Goal: Book appointment/travel/reservation

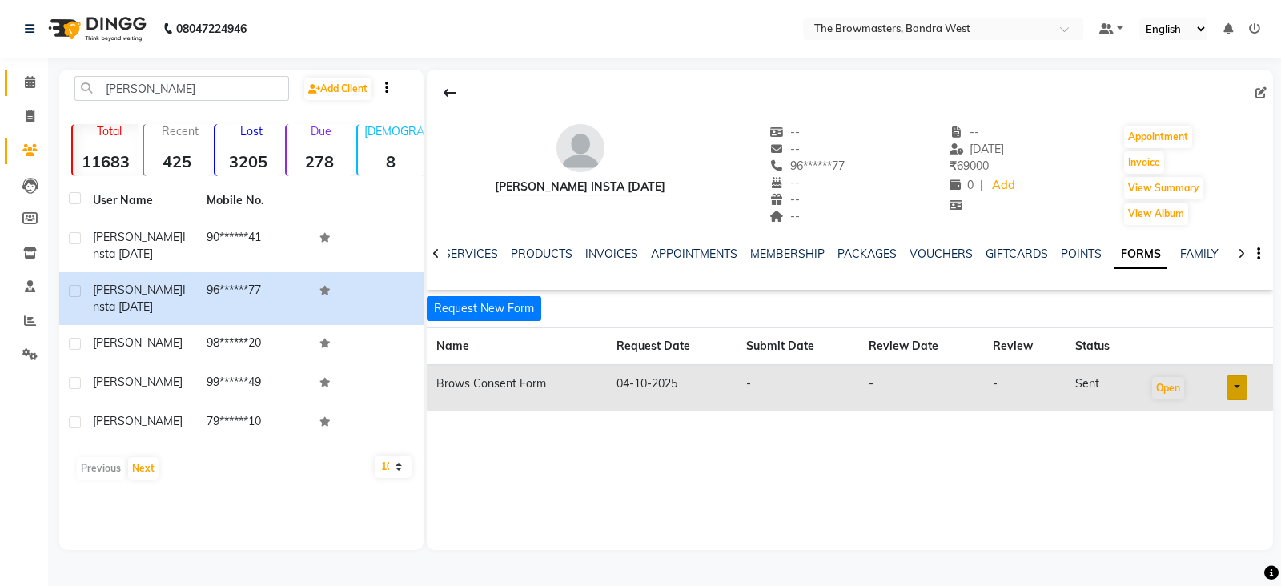
scroll to position [0, 102]
click at [28, 89] on span at bounding box center [30, 83] width 28 height 18
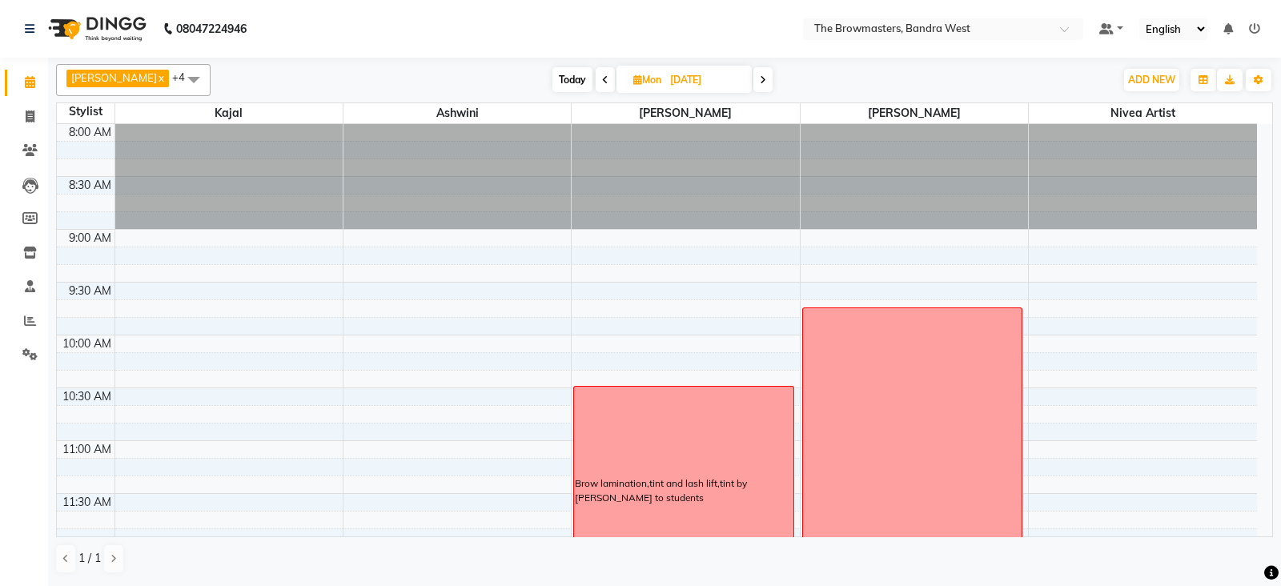
click at [636, 79] on icon at bounding box center [637, 79] width 9 height 10
select select "8"
select select "2025"
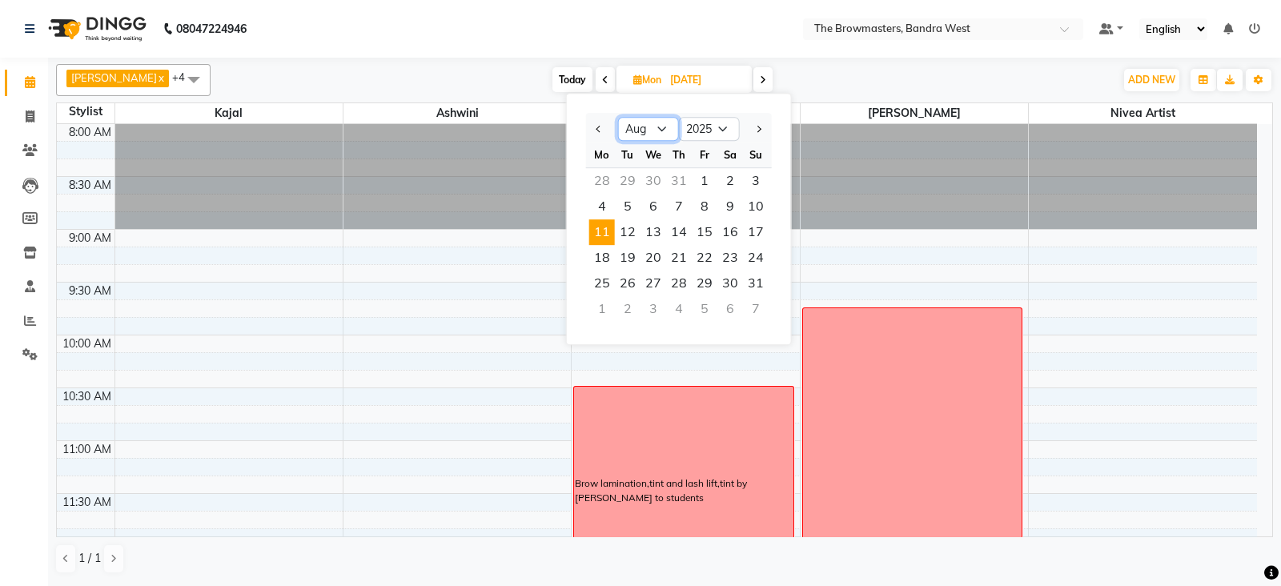
click at [668, 127] on select "Jan Feb Mar Apr May Jun [DATE] Aug Sep Oct Nov Dec" at bounding box center [648, 129] width 61 height 24
select select "10"
click at [618, 117] on select "Jan Feb Mar Apr May Jun [DATE] Aug Sep Oct Nov Dec" at bounding box center [648, 129] width 61 height 24
click at [735, 177] on span "4" at bounding box center [730, 181] width 26 height 26
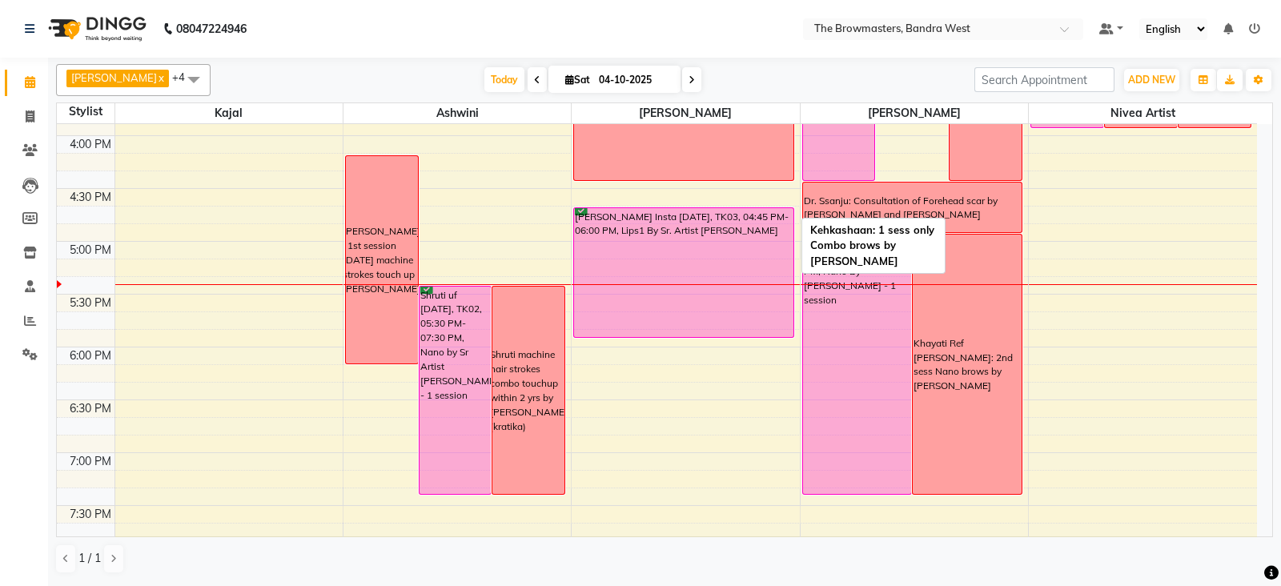
scroll to position [833, 0]
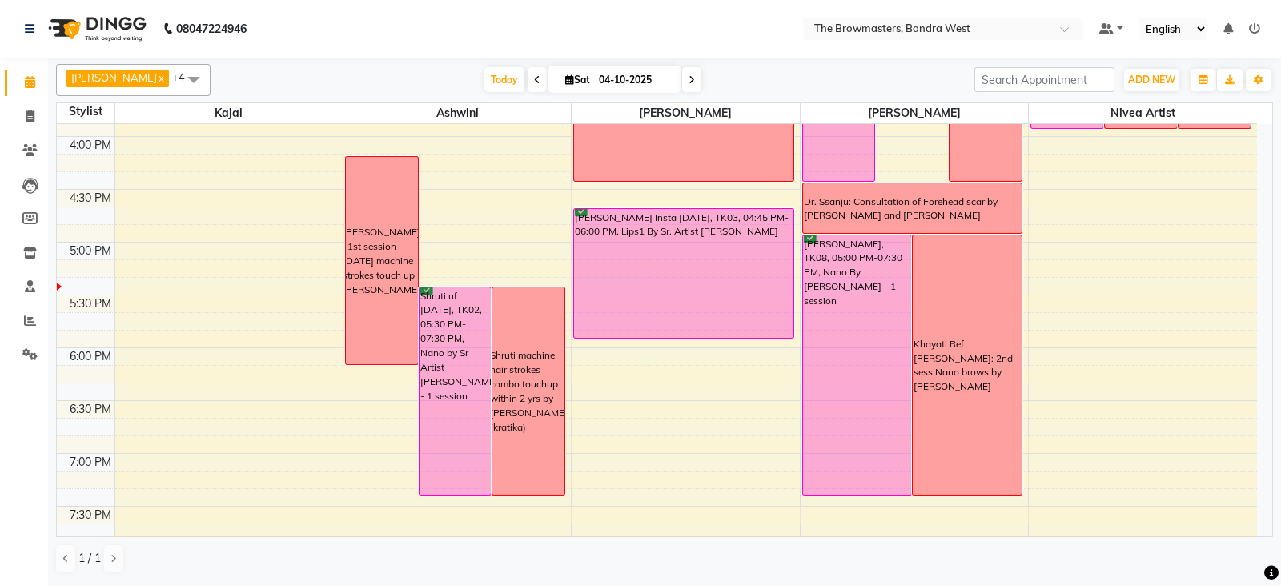
click at [697, 78] on span at bounding box center [691, 79] width 19 height 25
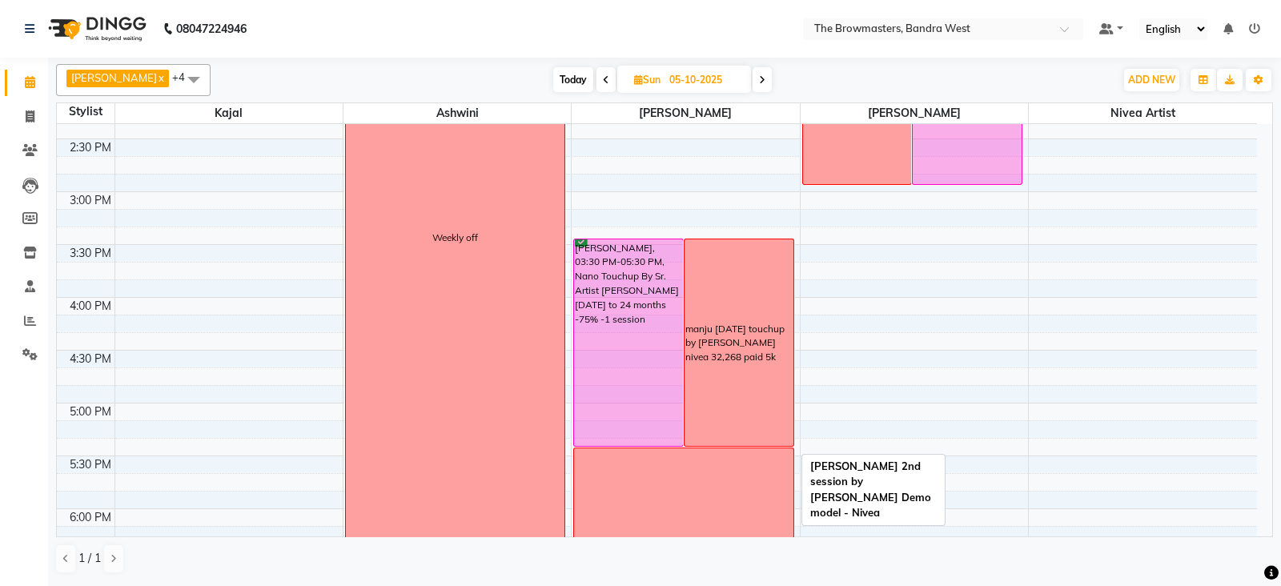
scroll to position [633, 0]
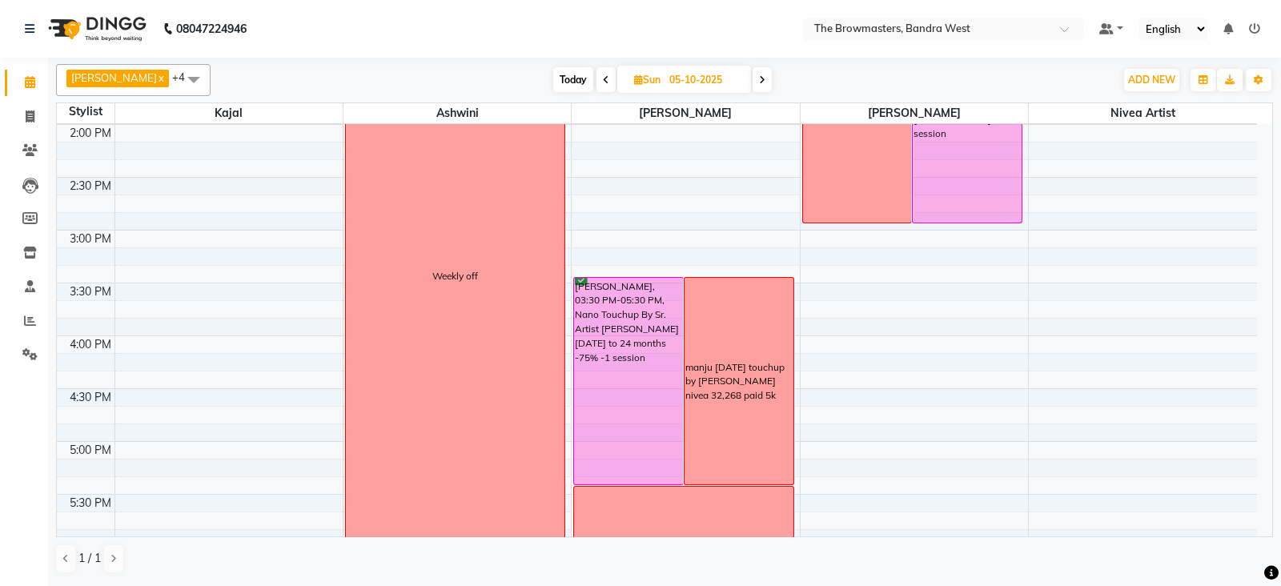
click at [765, 78] on icon at bounding box center [762, 80] width 6 height 10
type input "[DATE]"
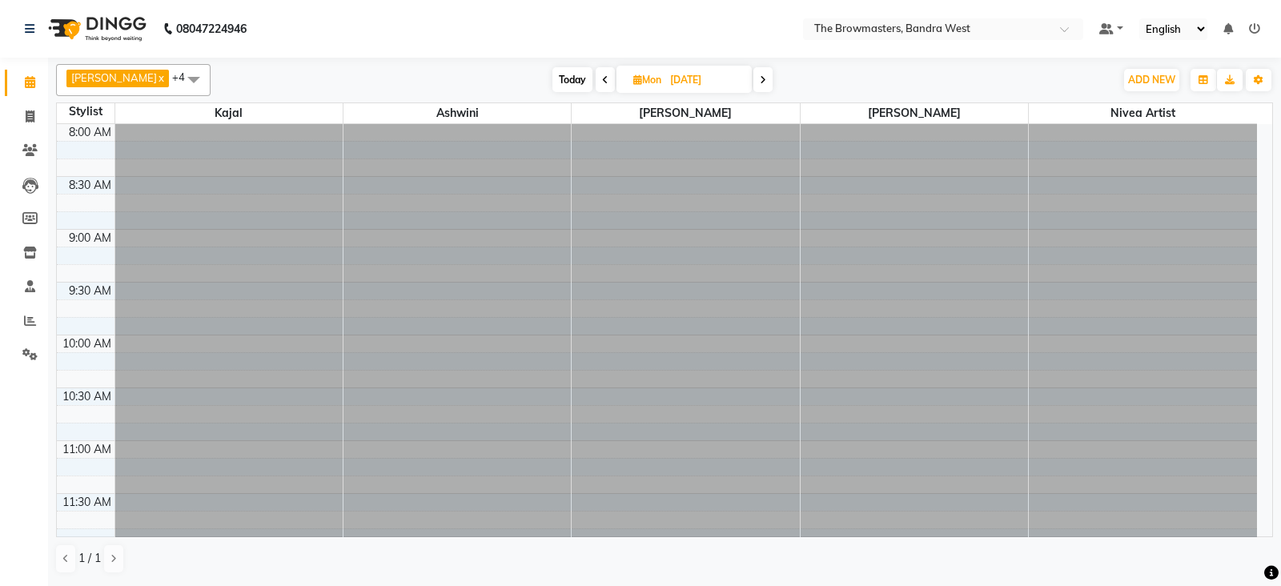
scroll to position [945, 0]
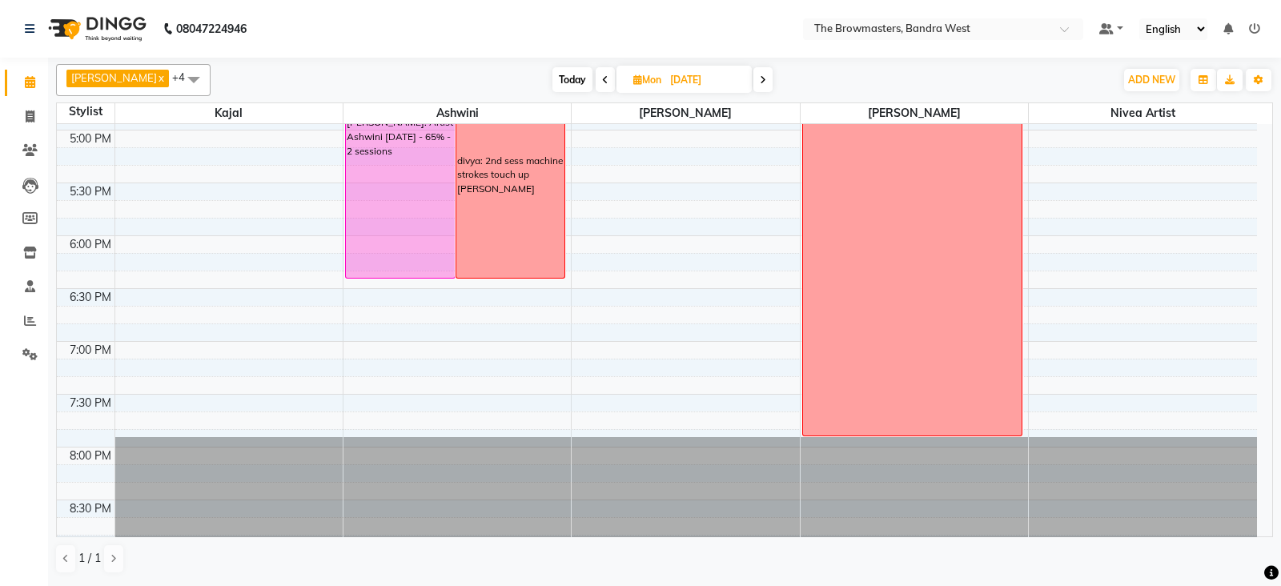
click at [641, 79] on icon at bounding box center [637, 79] width 9 height 10
select select "10"
select select "2025"
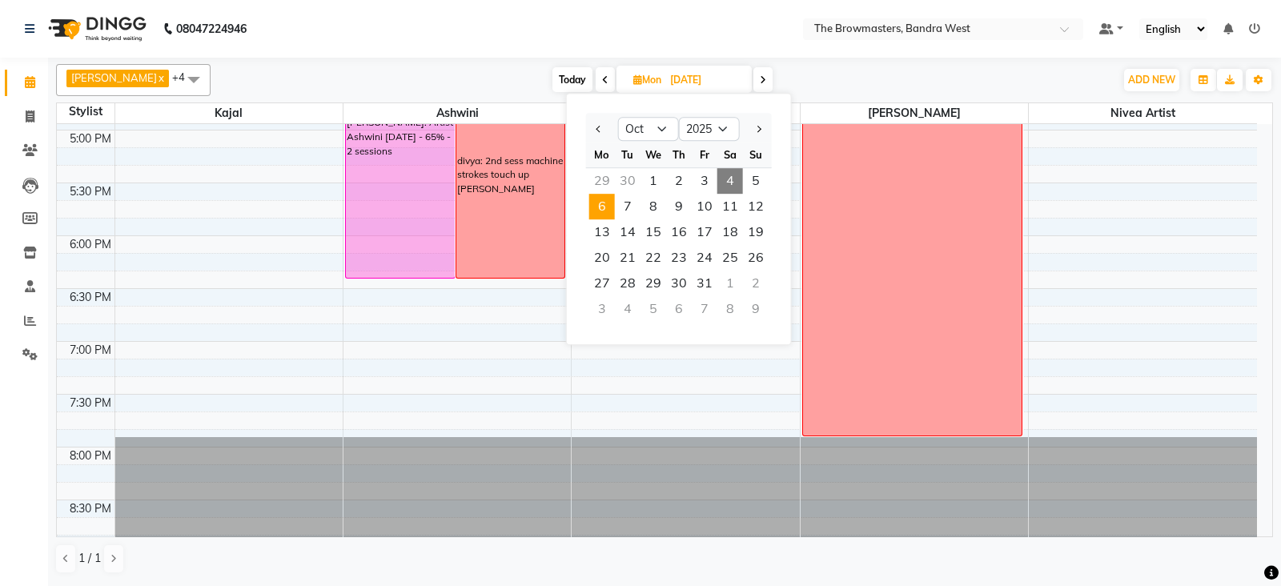
click at [721, 178] on span "4" at bounding box center [730, 181] width 26 height 26
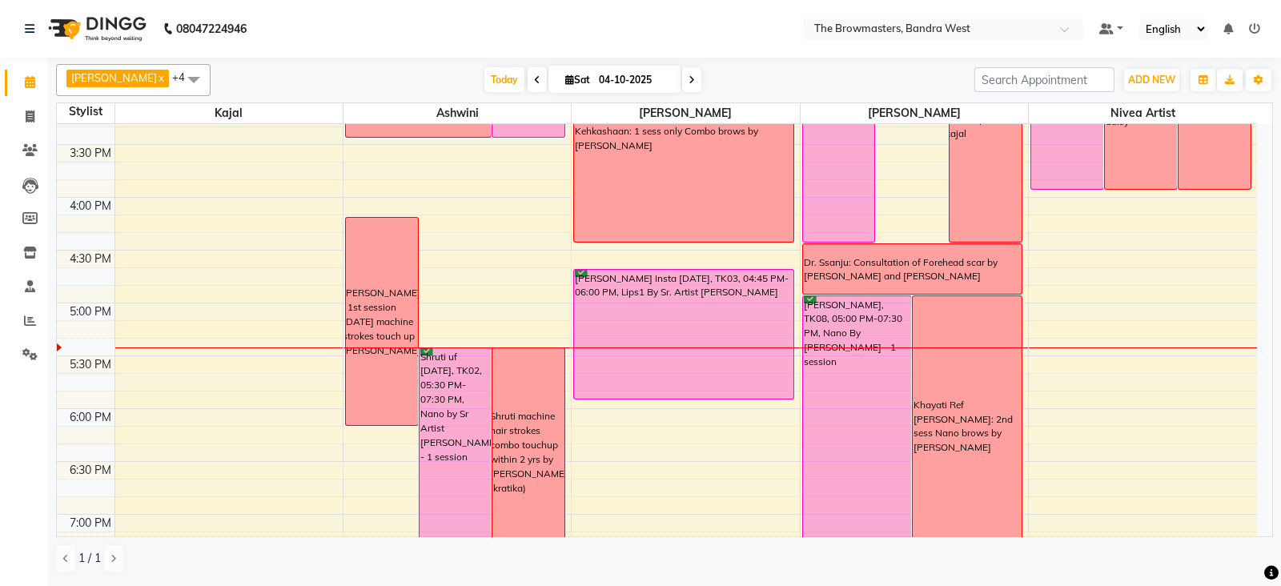
scroll to position [771, 0]
click at [689, 86] on span at bounding box center [691, 79] width 19 height 25
type input "05-10-2025"
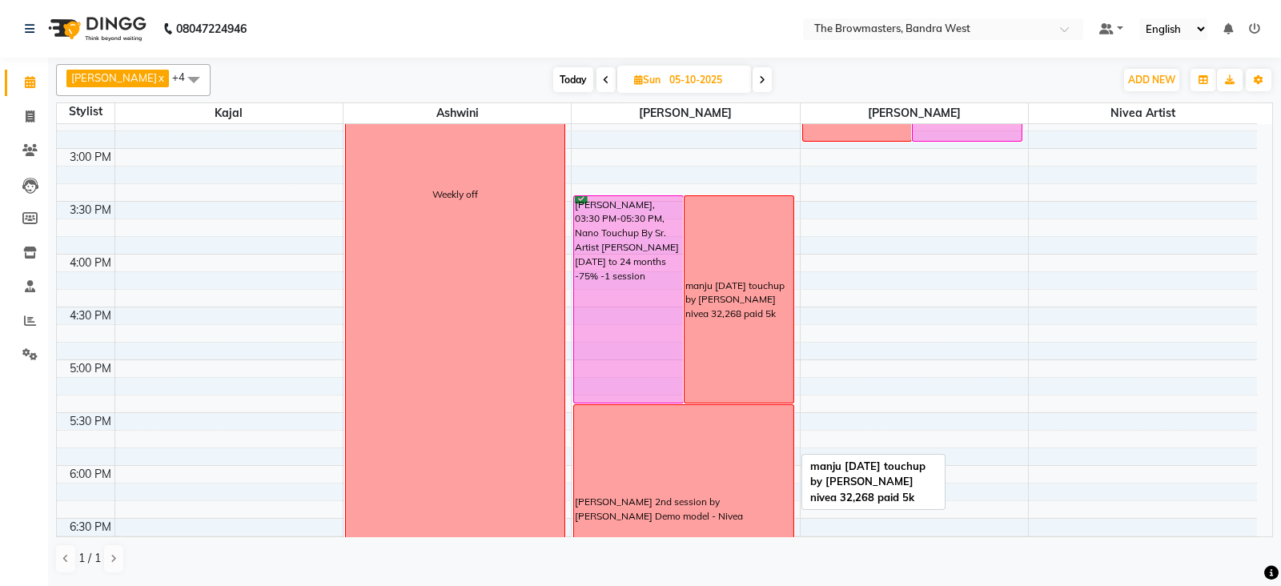
scroll to position [695, 0]
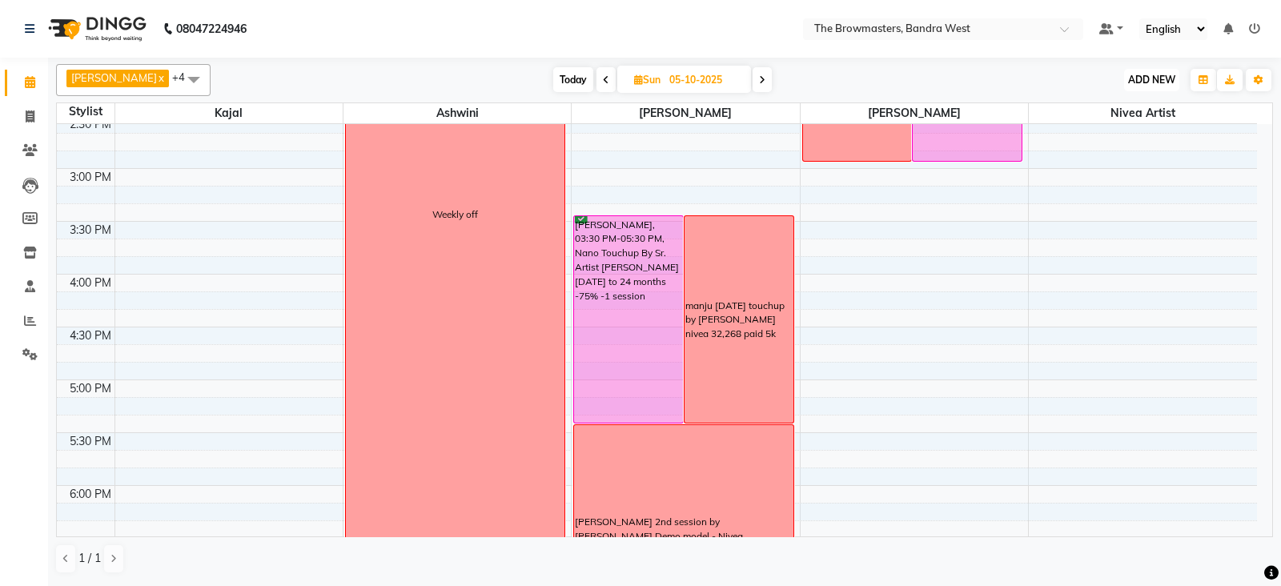
click at [1158, 74] on span "ADD NEW" at bounding box center [1151, 80] width 47 height 12
click at [1142, 102] on button "Add Appointment" at bounding box center [1115, 110] width 126 height 21
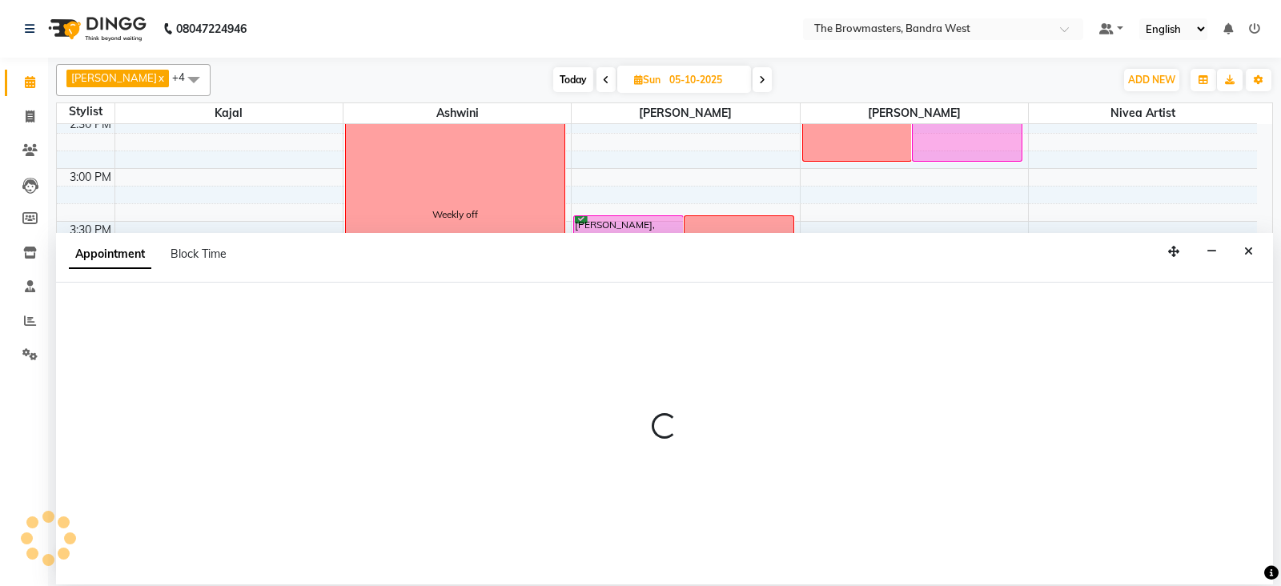
select select "tentative"
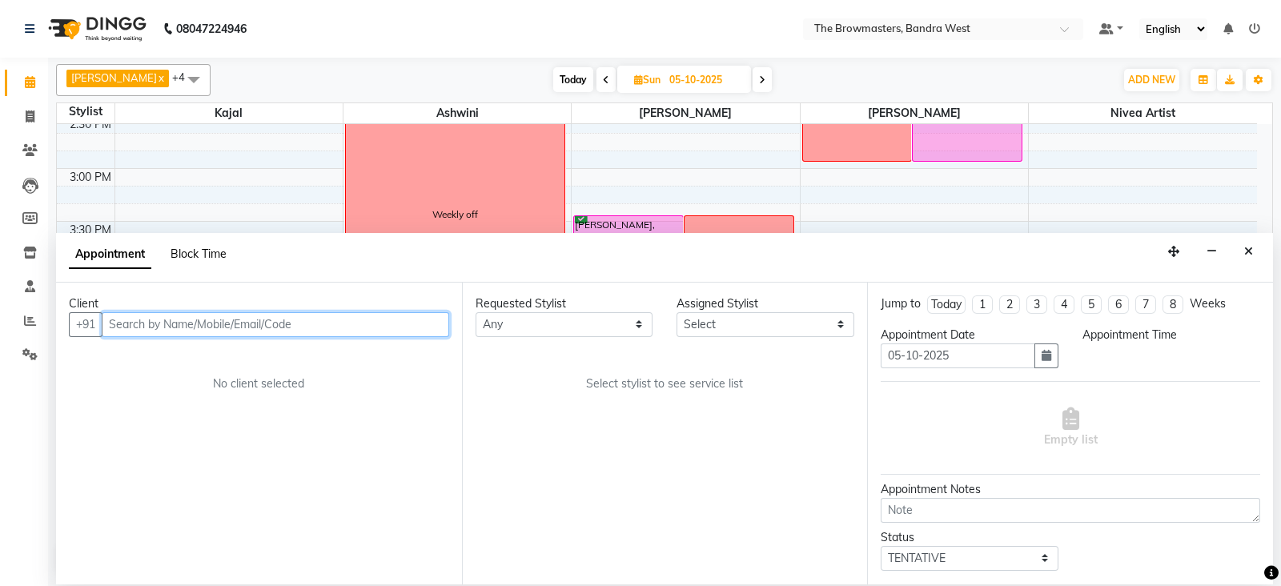
select select "540"
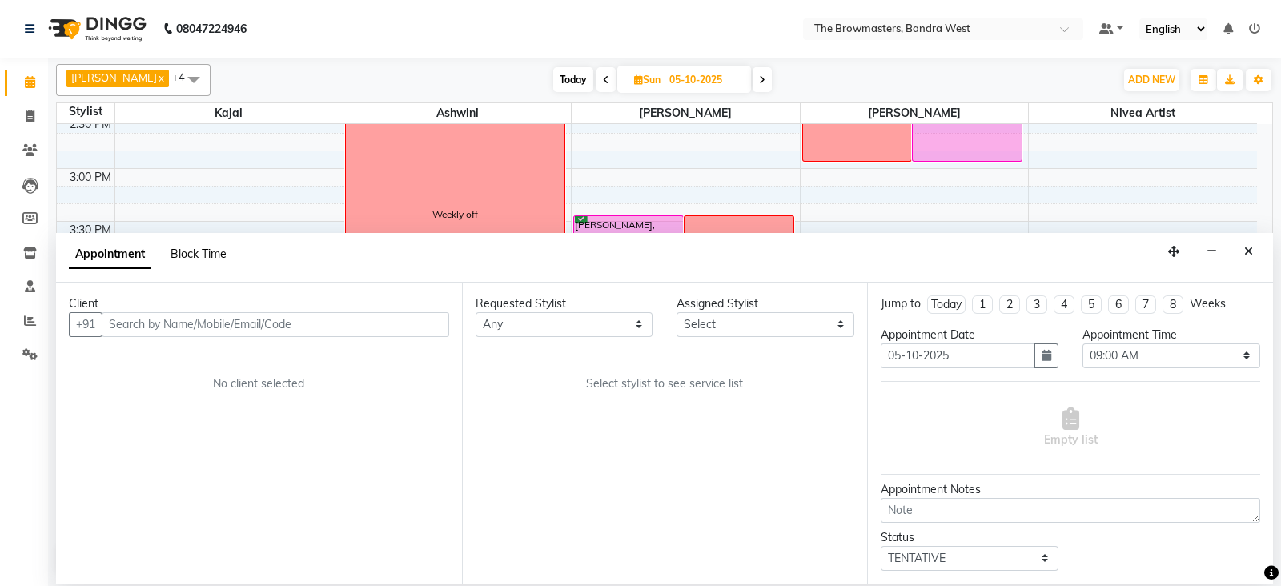
click at [208, 254] on span "Block Time" at bounding box center [199, 254] width 56 height 14
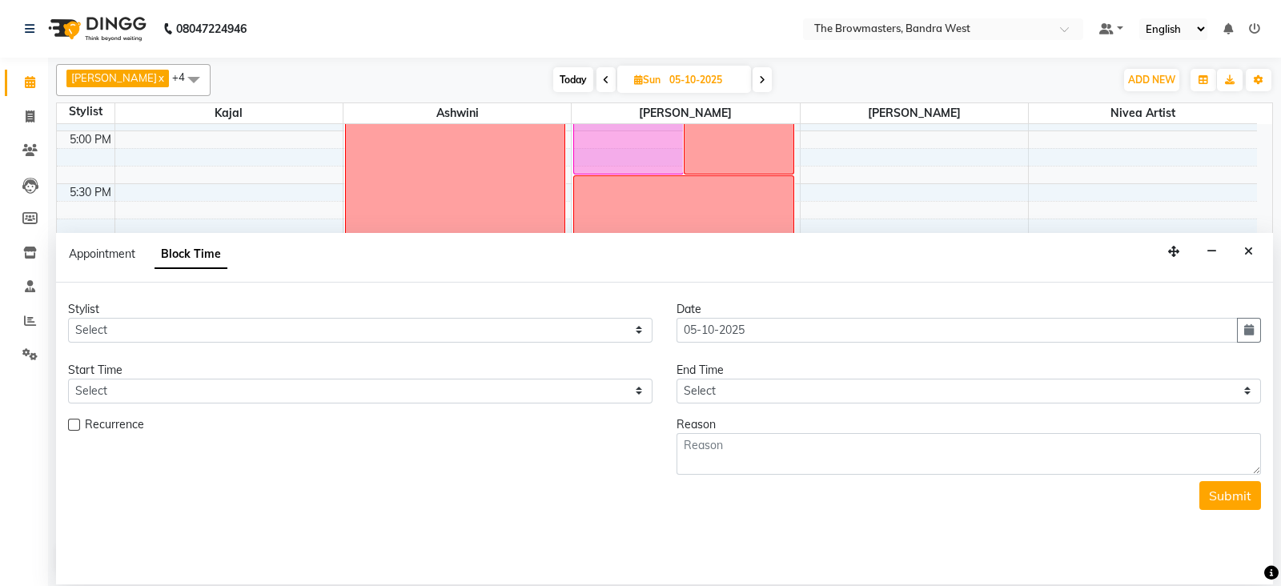
scroll to position [945, 0]
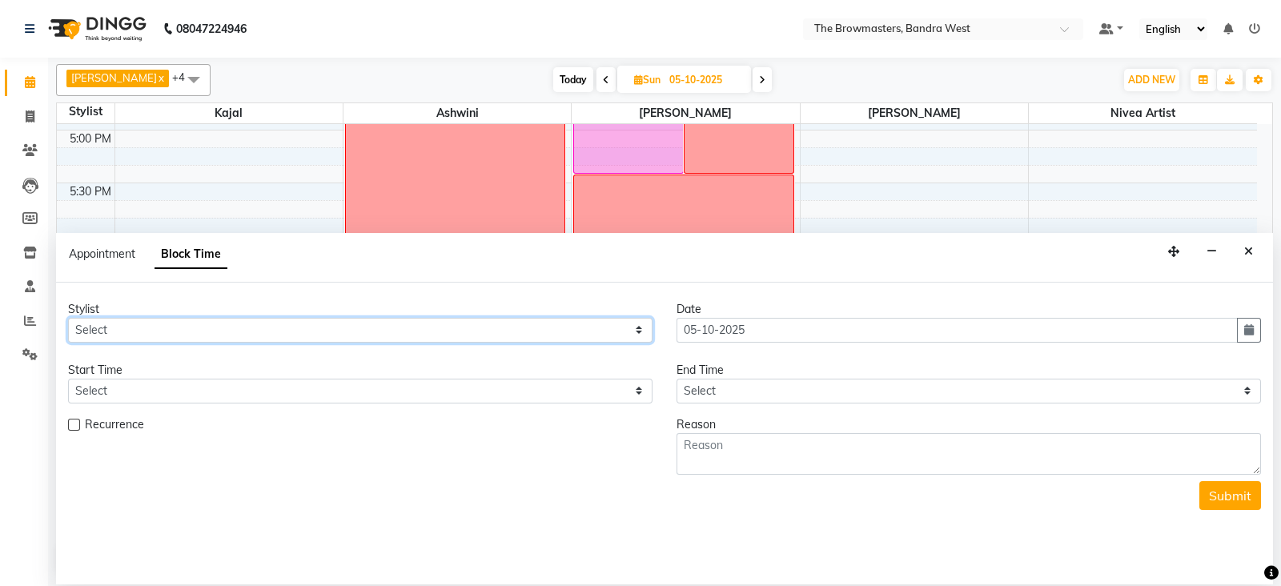
click at [130, 335] on select "Select Ashmeey Singghai Ashwini [PERSON_NAME] Jyoti Kajal [PERSON_NAME] [PERSON…" at bounding box center [360, 330] width 584 height 25
select select "64308"
click at [68, 318] on select "Select Ashmeey Singghai Ashwini [PERSON_NAME] Jyoti Kajal [PERSON_NAME] [PERSON…" at bounding box center [360, 330] width 584 height 25
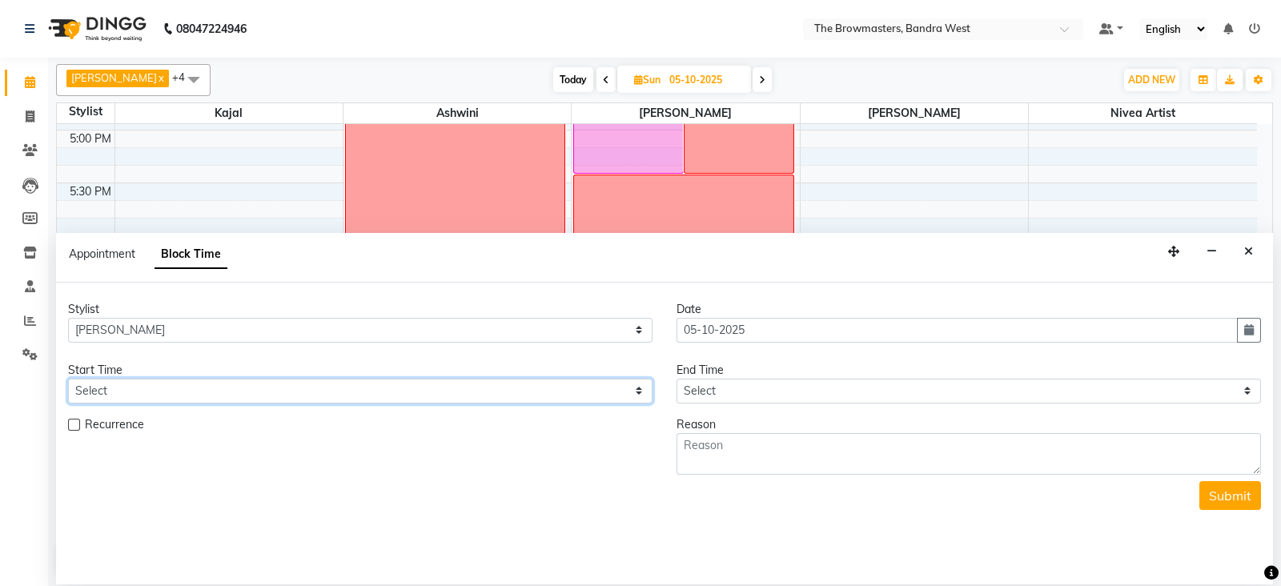
click at [119, 386] on select "Select 09:00 AM 09:15 AM 09:30 AM 09:45 AM 10:00 AM 10:15 AM 10:30 AM 10:45 AM …" at bounding box center [360, 391] width 584 height 25
select select "930"
click at [68, 379] on select "Select 09:00 AM 09:15 AM 09:30 AM 09:45 AM 10:00 AM 10:15 AM 10:30 AM 10:45 AM …" at bounding box center [360, 391] width 584 height 25
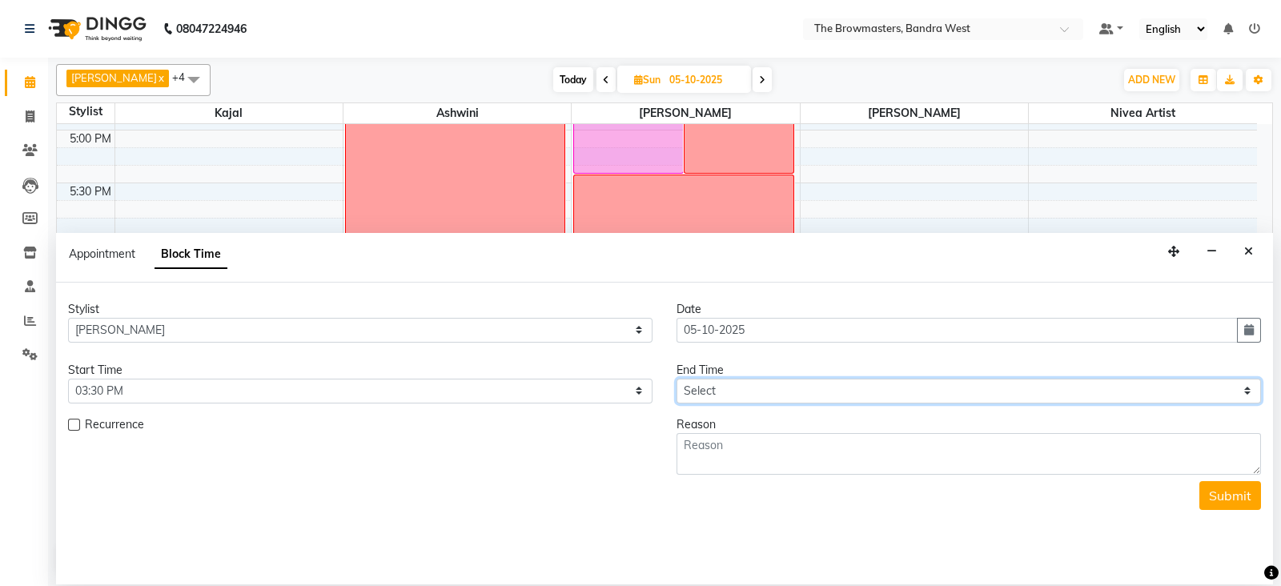
click at [703, 390] on select "Select 09:00 AM 09:15 AM 09:30 AM 09:45 AM 10:00 AM 10:15 AM 10:30 AM 10:45 AM …" at bounding box center [969, 391] width 584 height 25
select select "1080"
click at [677, 379] on select "Select 09:00 AM 09:15 AM 09:30 AM 09:45 AM 10:00 AM 10:15 AM 10:30 AM 10:45 AM …" at bounding box center [969, 391] width 584 height 25
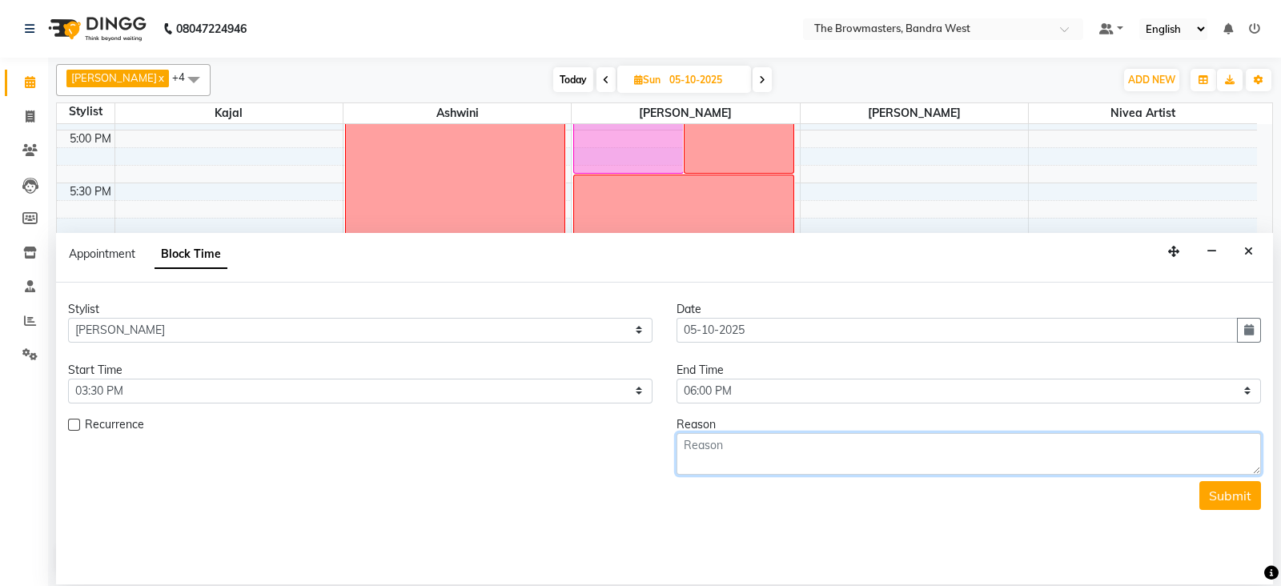
click at [777, 454] on textarea at bounding box center [969, 454] width 584 height 42
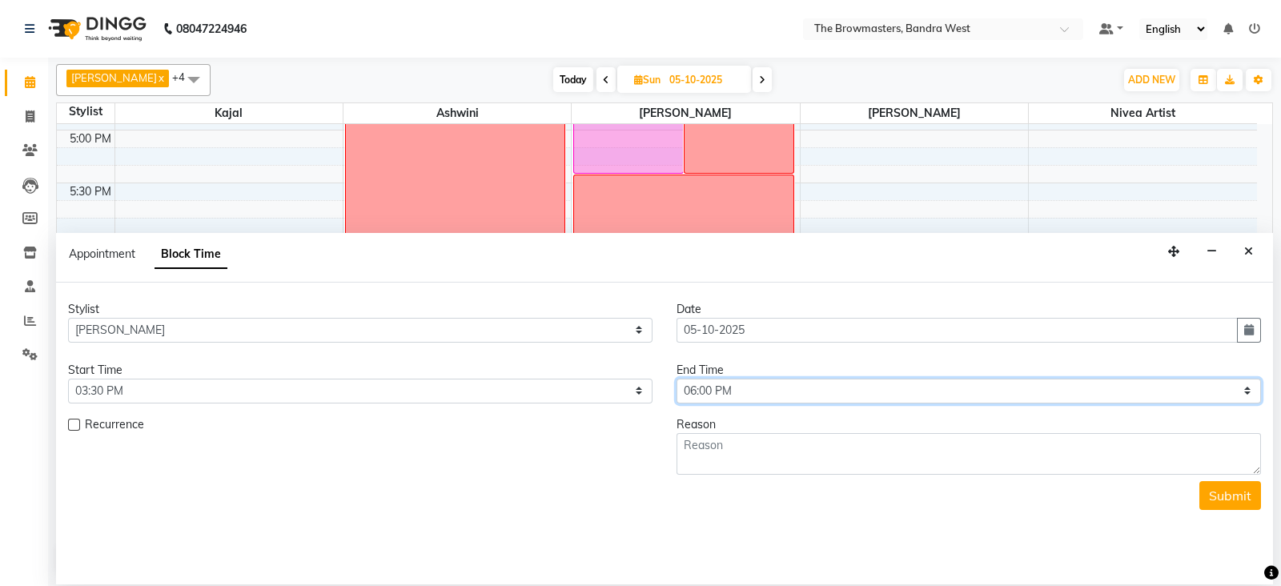
click at [768, 386] on select "Select 09:00 AM 09:15 AM 09:30 AM 09:45 AM 10:00 AM 10:15 AM 10:30 AM 10:45 AM …" at bounding box center [969, 391] width 584 height 25
click at [677, 379] on select "Select 09:00 AM 09:15 AM 09:30 AM 09:45 AM 10:00 AM 10:15 AM 10:30 AM 10:45 AM …" at bounding box center [969, 391] width 584 height 25
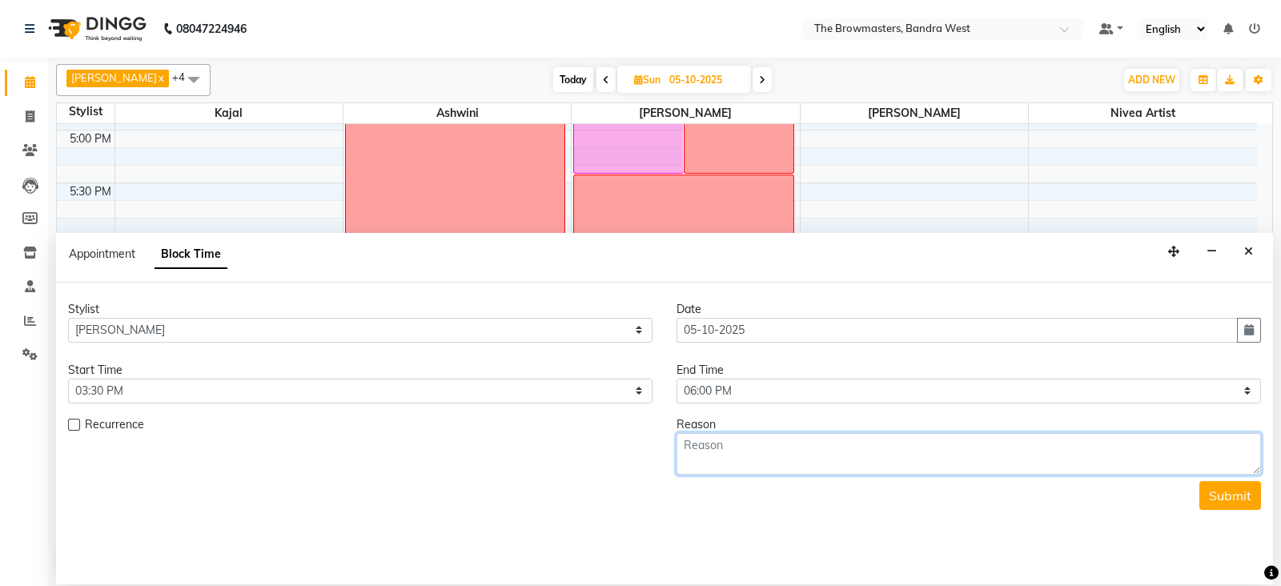
click at [698, 454] on textarea at bounding box center [969, 454] width 584 height 42
click at [766, 440] on textarea "shilpa ref gauri : combination" at bounding box center [969, 454] width 584 height 42
click at [917, 443] on textarea "shilpa ref gauri : microblading combination" at bounding box center [969, 454] width 584 height 42
type textarea "shilpa ref gauri : microblading combination paid 5k kajal"
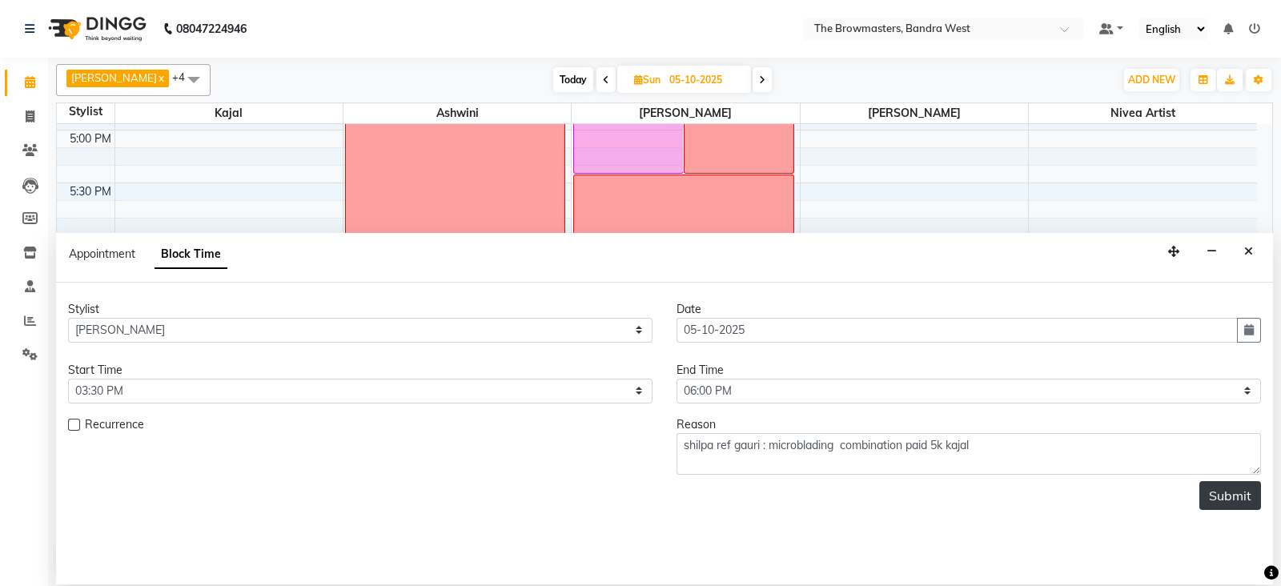
click at [1241, 500] on button "Submit" at bounding box center [1230, 495] width 62 height 29
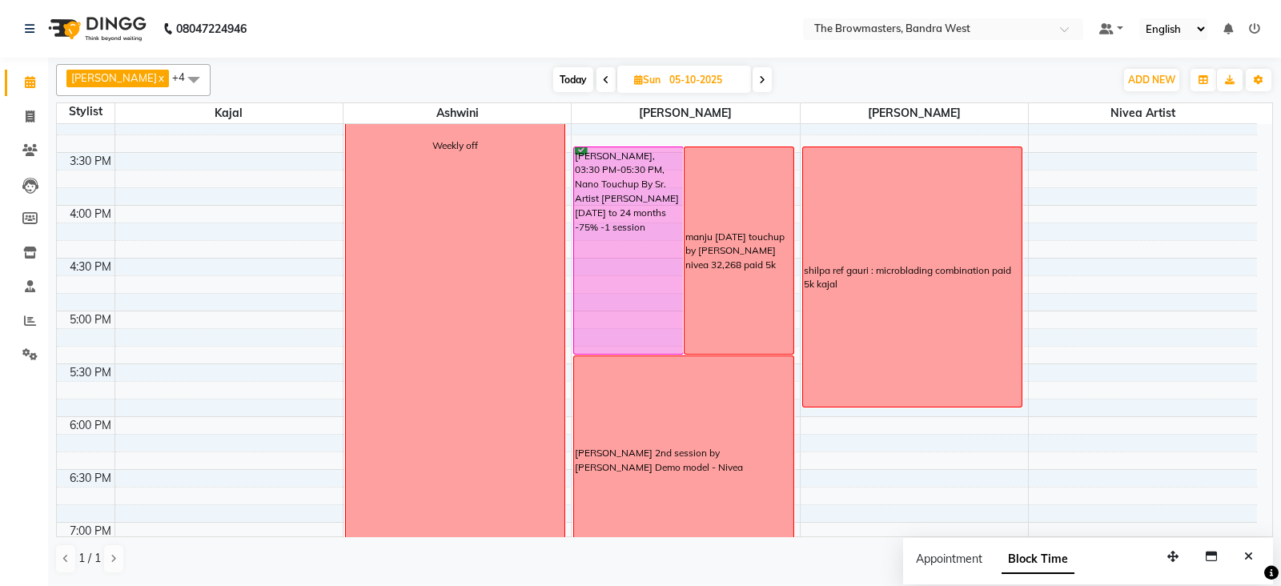
scroll to position [777, 0]
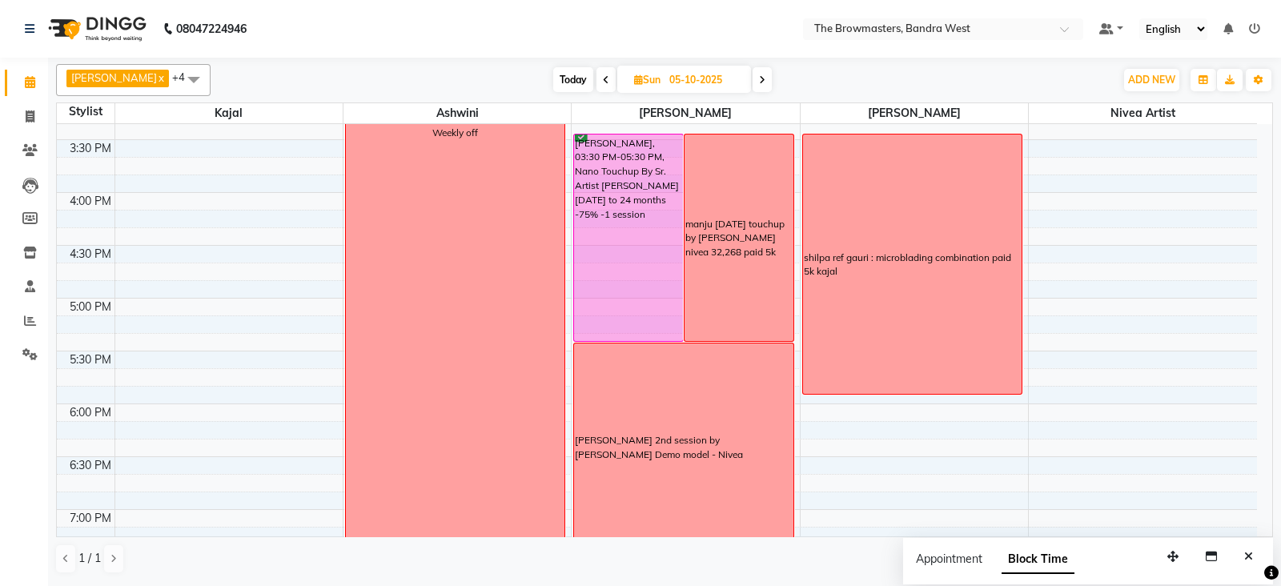
click at [636, 86] on span "[DATE]" at bounding box center [684, 79] width 134 height 27
click at [639, 80] on icon at bounding box center [638, 79] width 9 height 10
select select "10"
select select "2025"
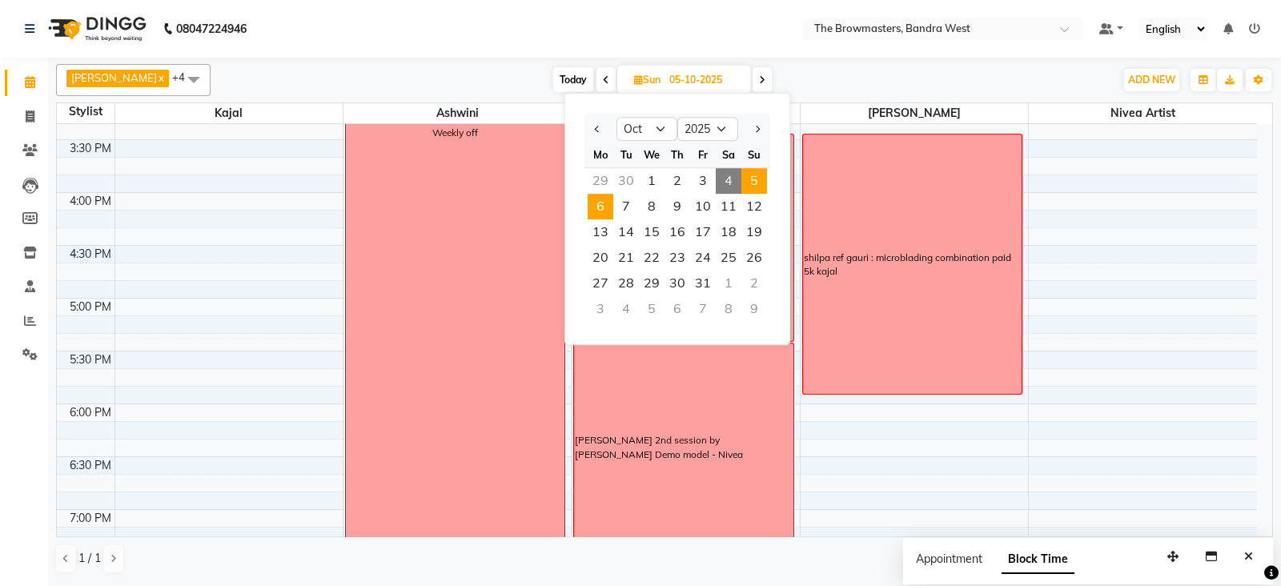
click at [603, 213] on span "6" at bounding box center [601, 207] width 26 height 26
type input "[DATE]"
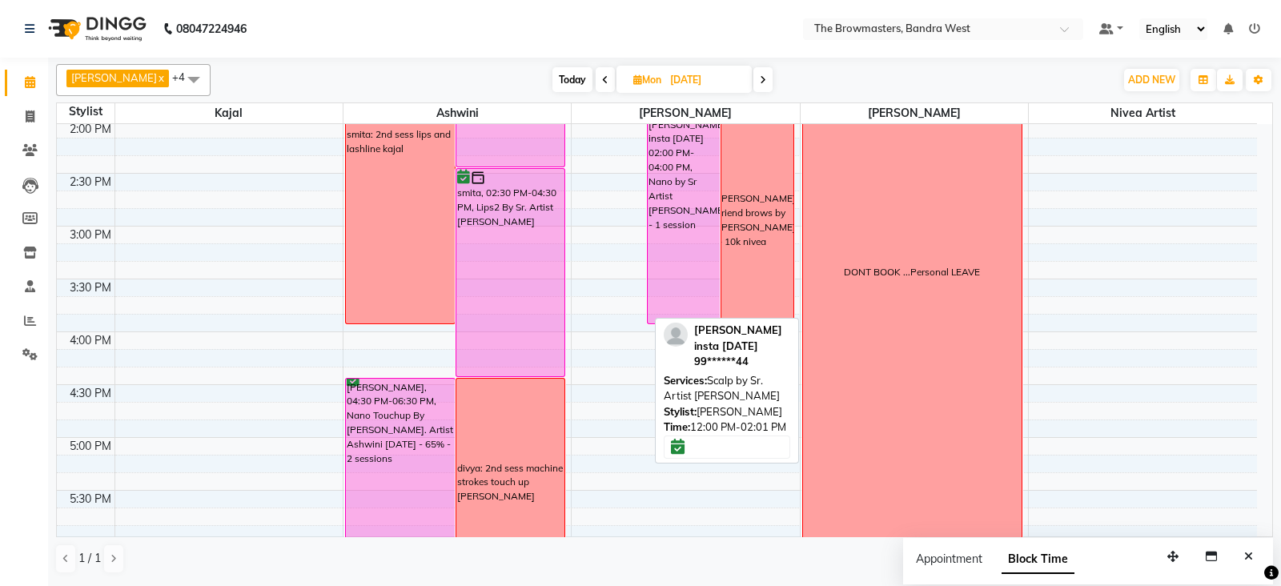
scroll to position [638, 0]
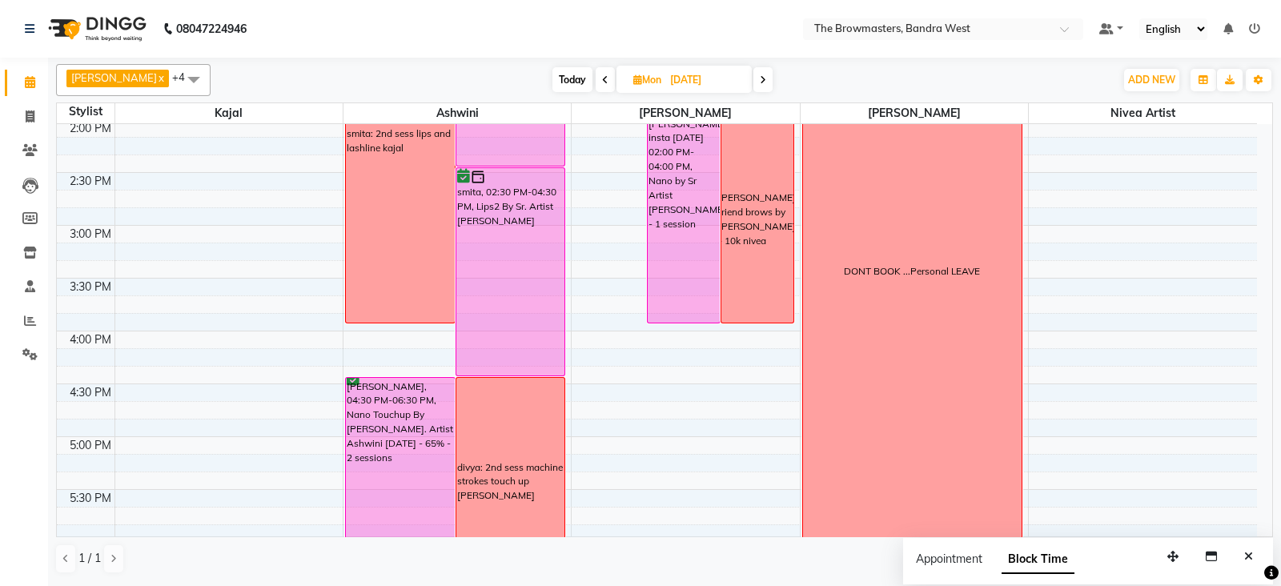
click at [640, 78] on icon at bounding box center [637, 79] width 9 height 10
select select "10"
select select "2025"
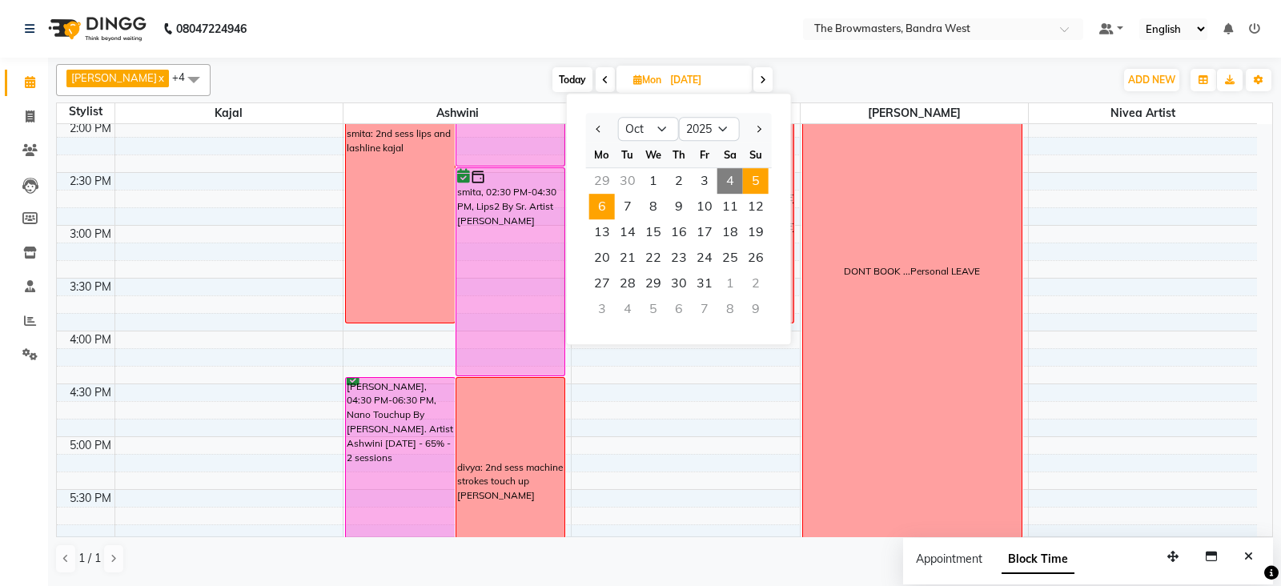
click at [751, 174] on span "5" at bounding box center [756, 181] width 26 height 26
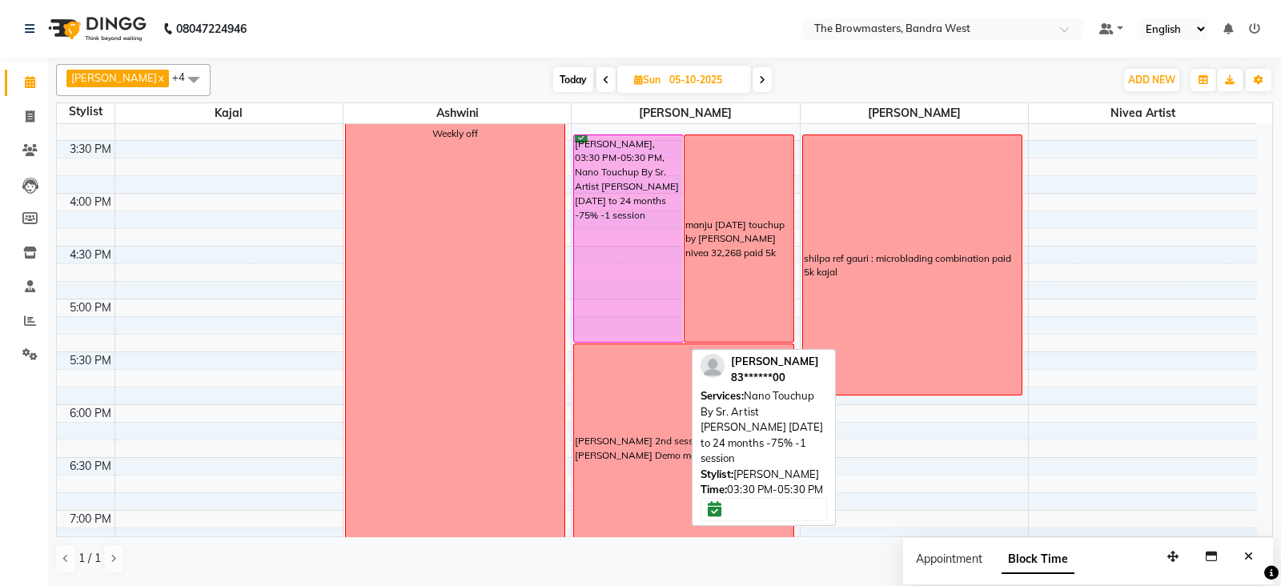
scroll to position [787, 0]
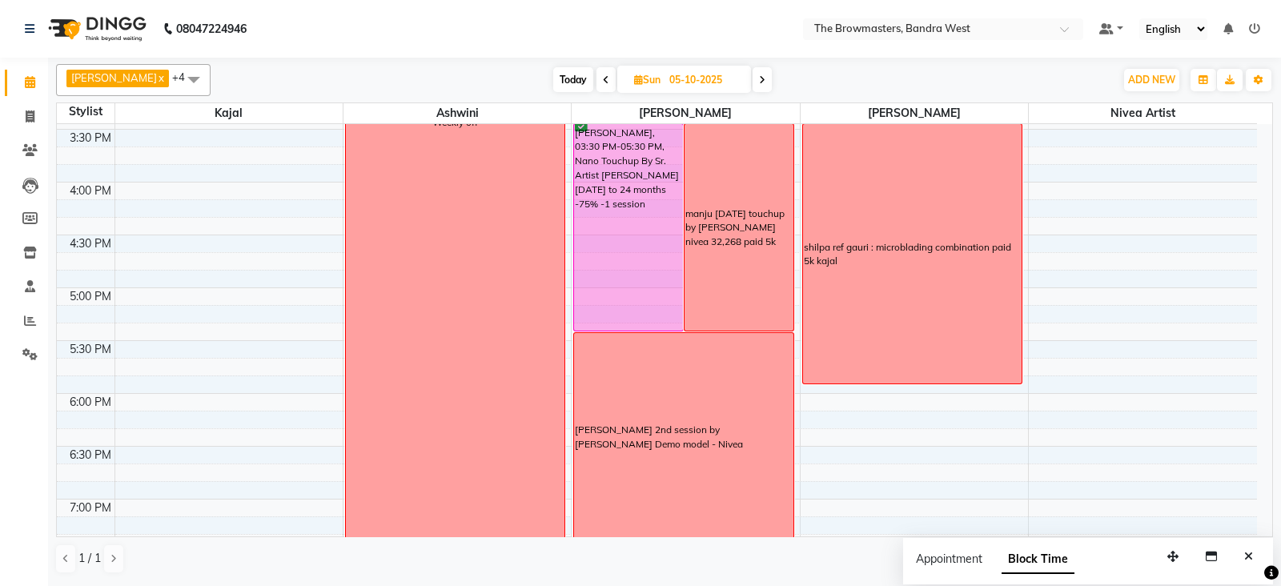
click at [769, 78] on span at bounding box center [762, 79] width 19 height 25
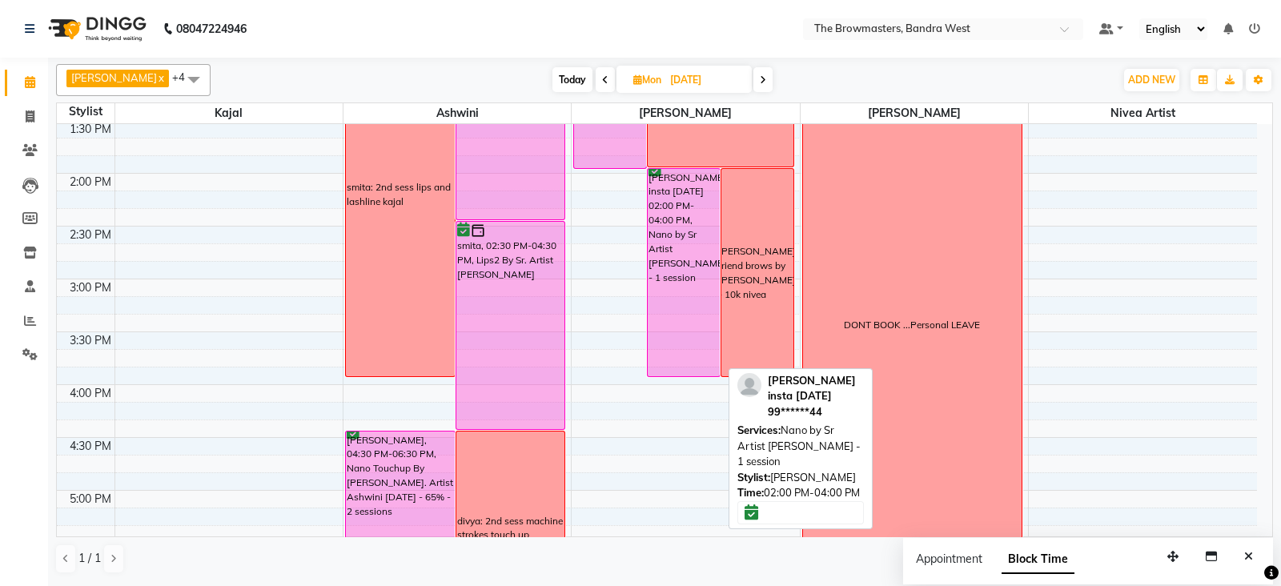
scroll to position [334, 0]
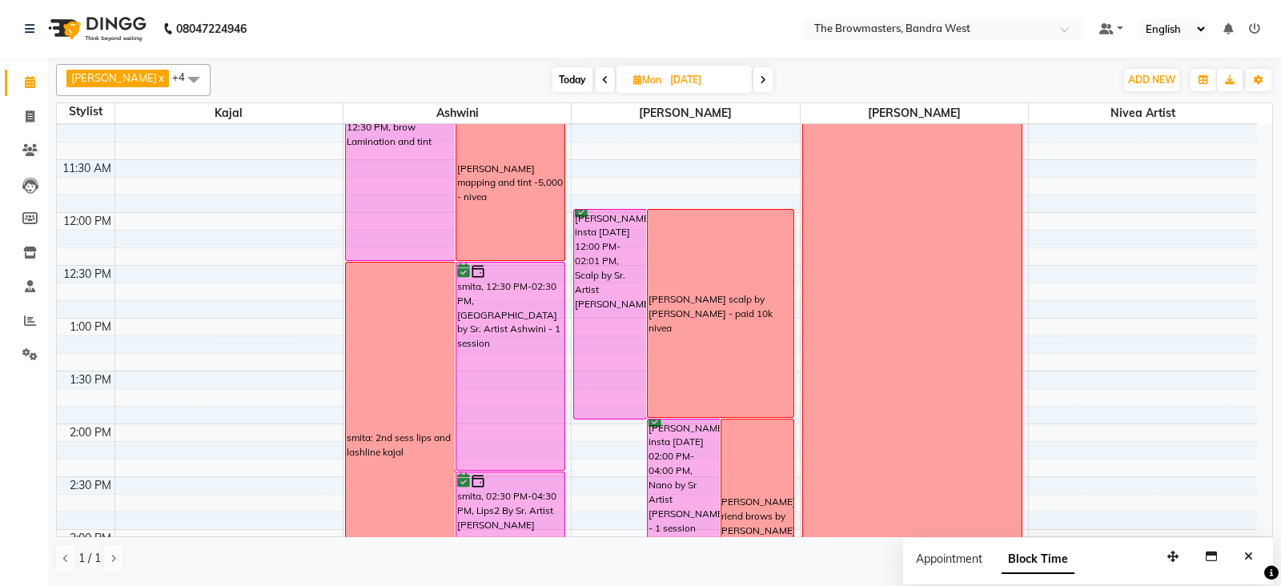
click at [772, 79] on span at bounding box center [762, 79] width 19 height 25
type input "[DATE]"
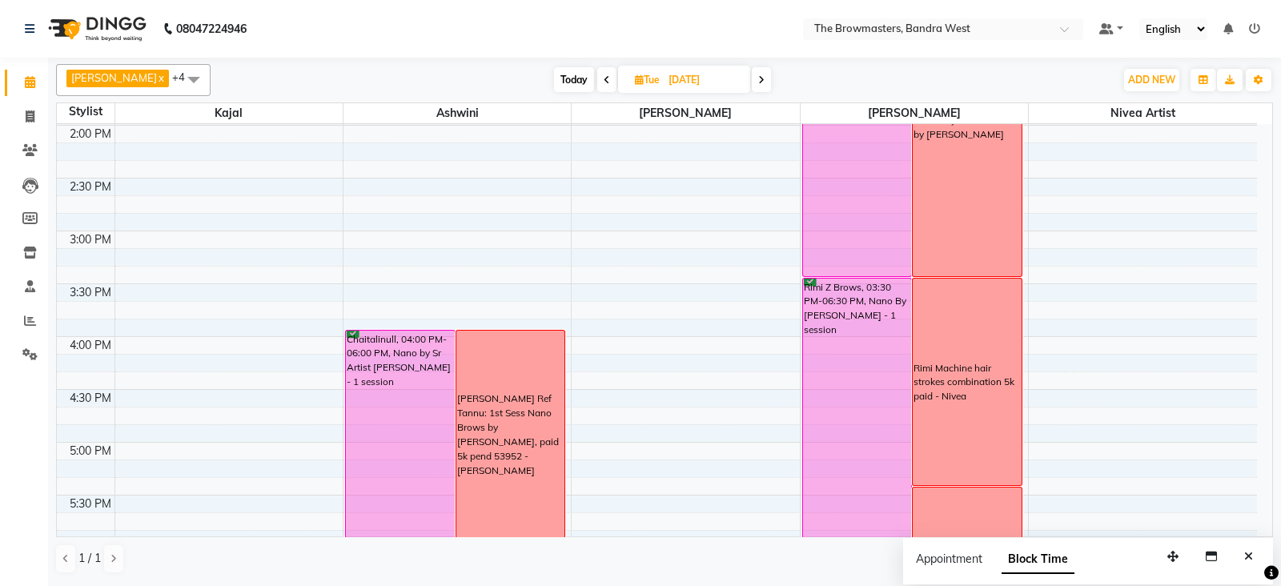
scroll to position [633, 0]
click at [640, 79] on icon at bounding box center [639, 79] width 9 height 10
select select "10"
select select "2025"
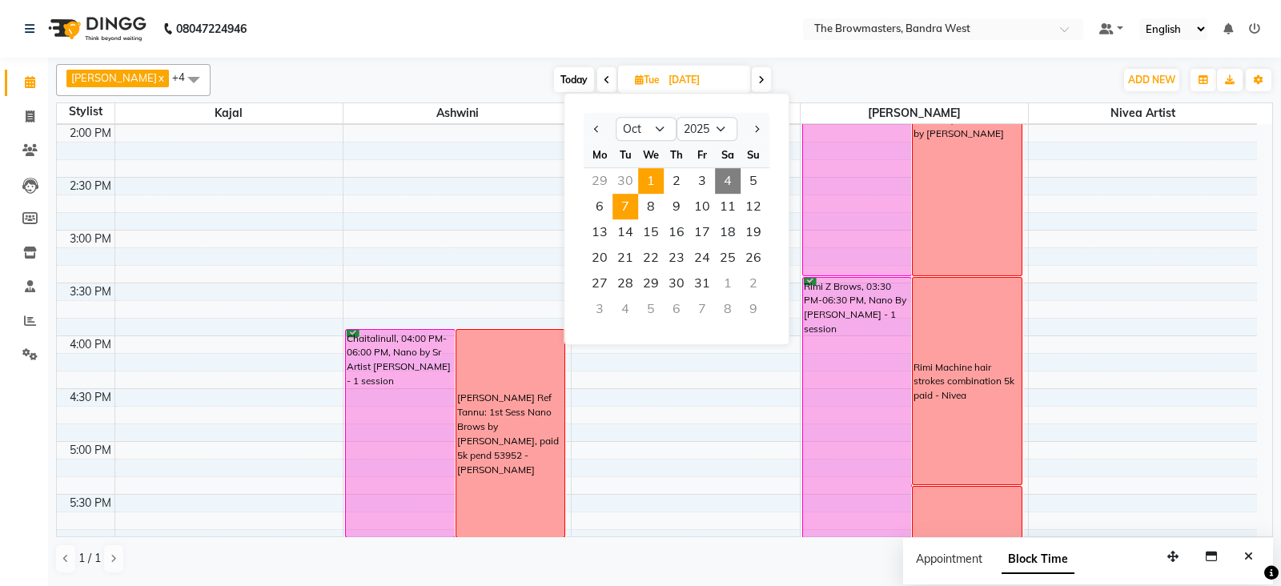
click at [649, 178] on span "1" at bounding box center [651, 181] width 26 height 26
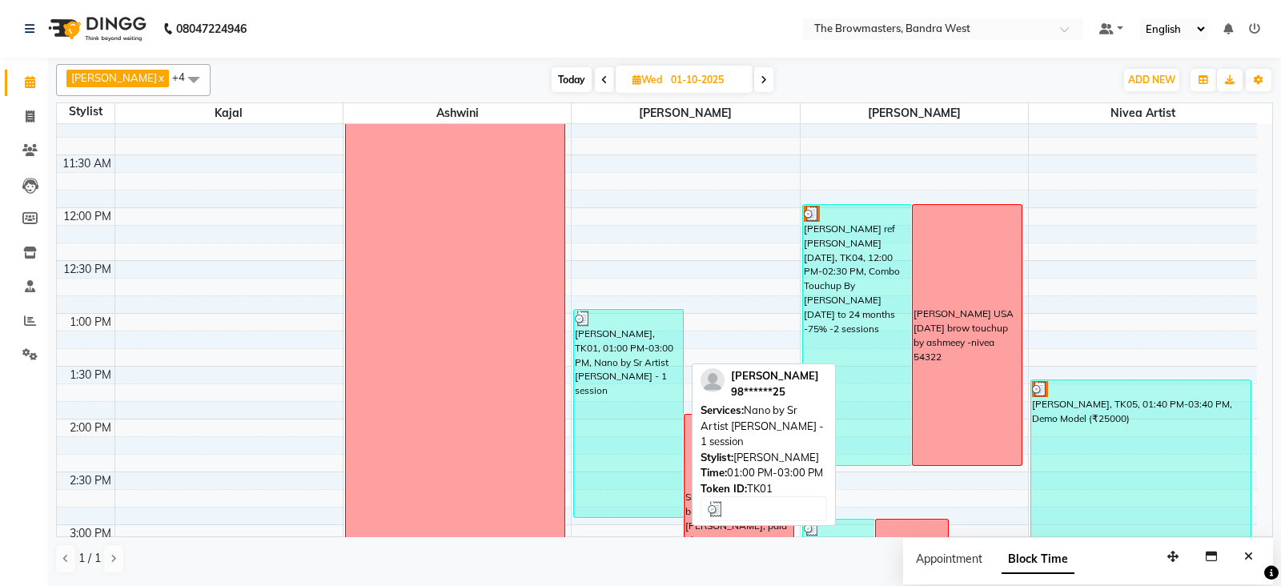
scroll to position [339, 0]
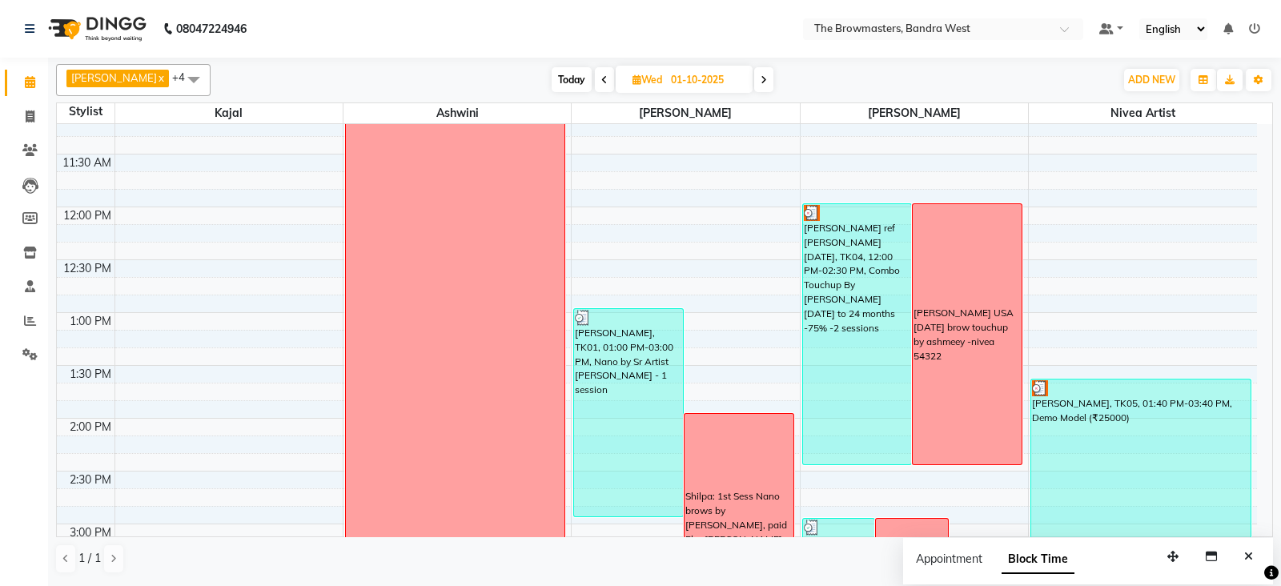
click at [773, 79] on span at bounding box center [763, 79] width 19 height 25
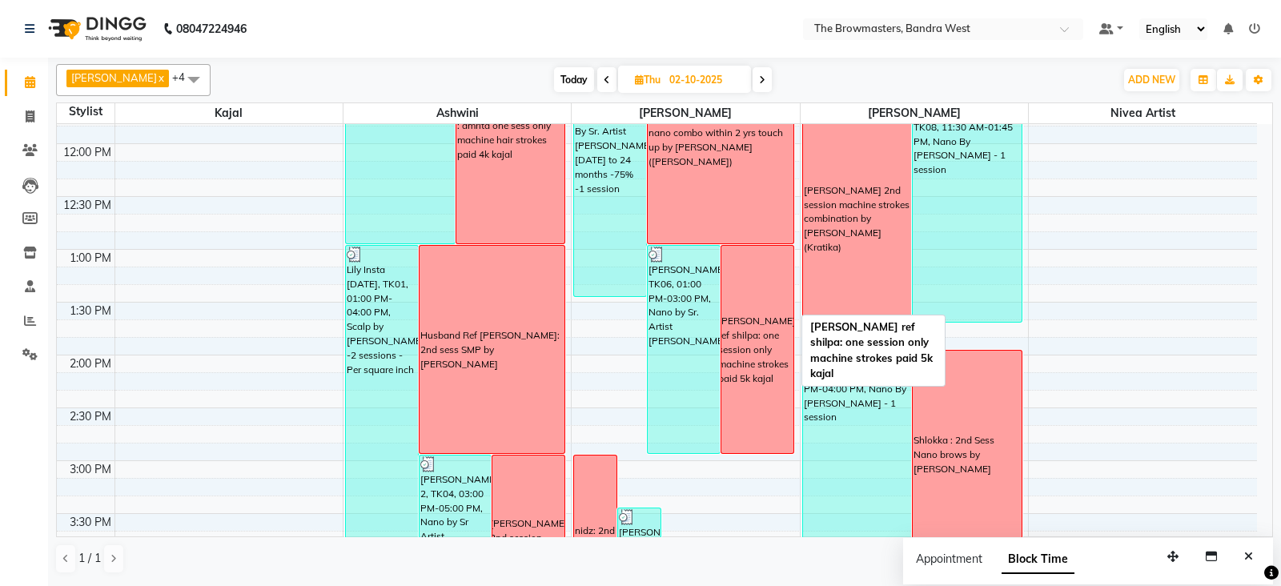
scroll to position [396, 0]
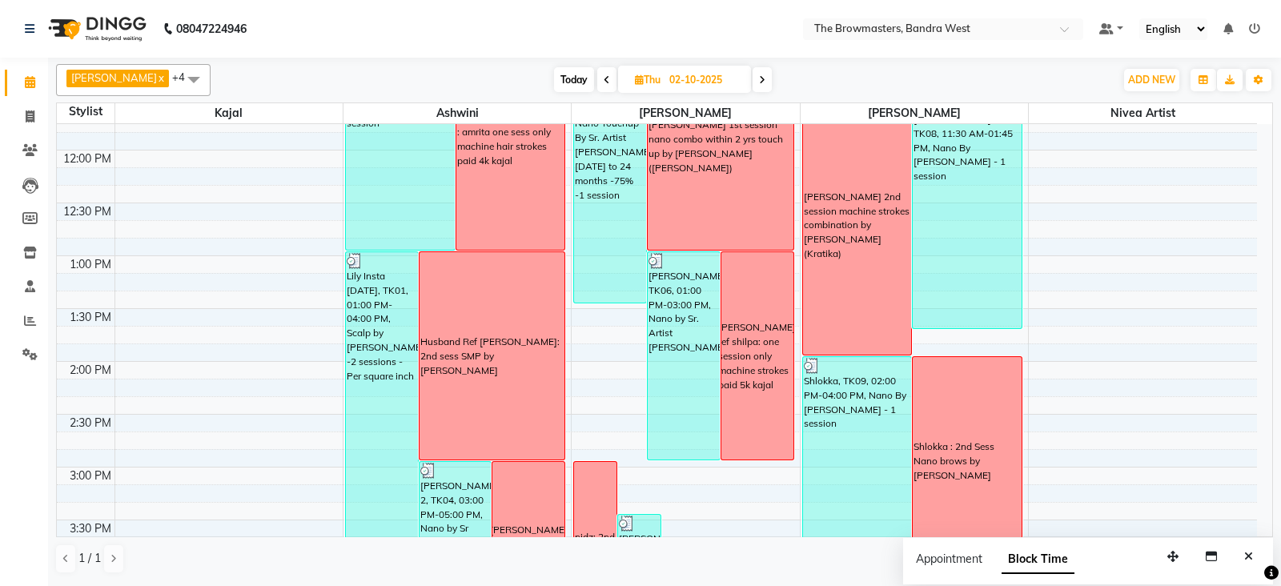
click at [765, 78] on icon at bounding box center [762, 80] width 6 height 10
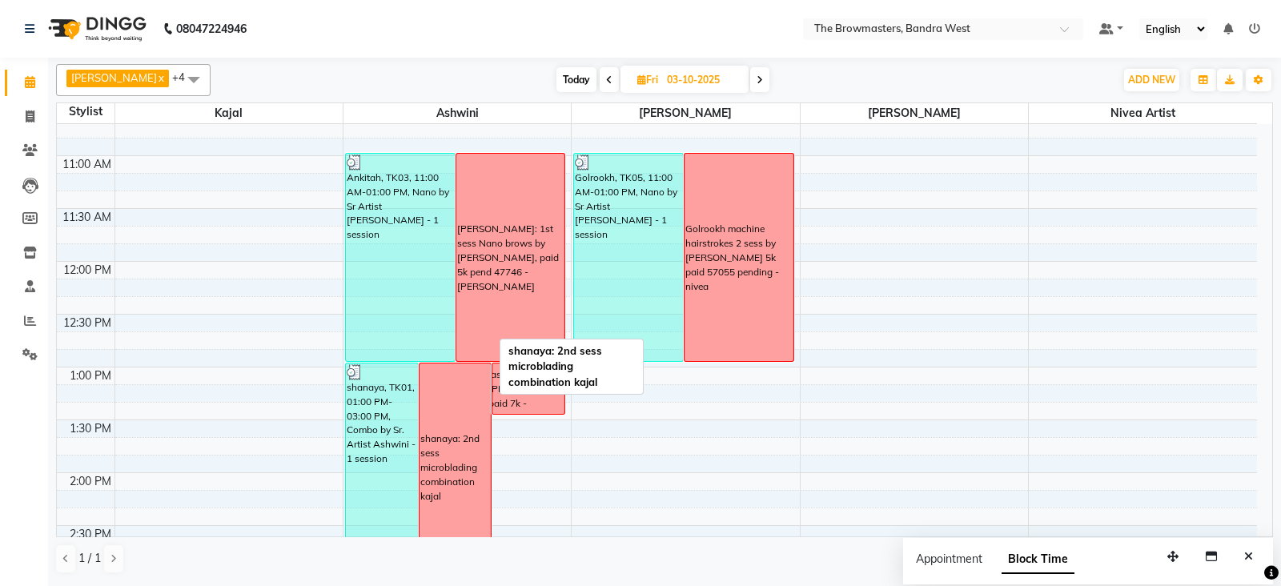
scroll to position [279, 0]
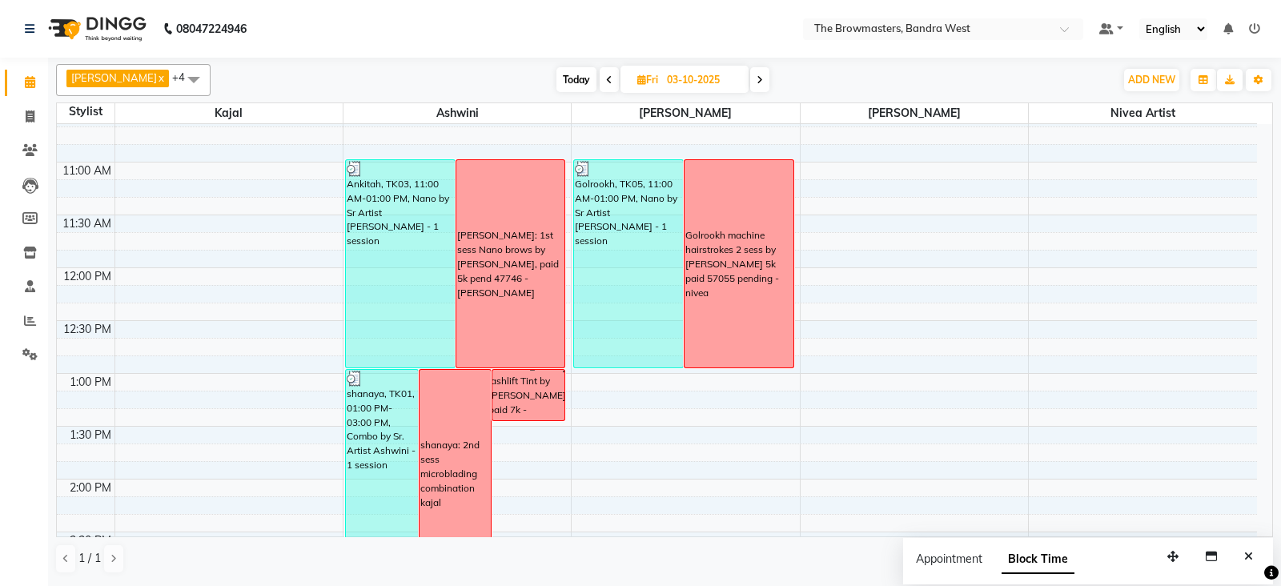
click at [759, 86] on span at bounding box center [759, 79] width 19 height 25
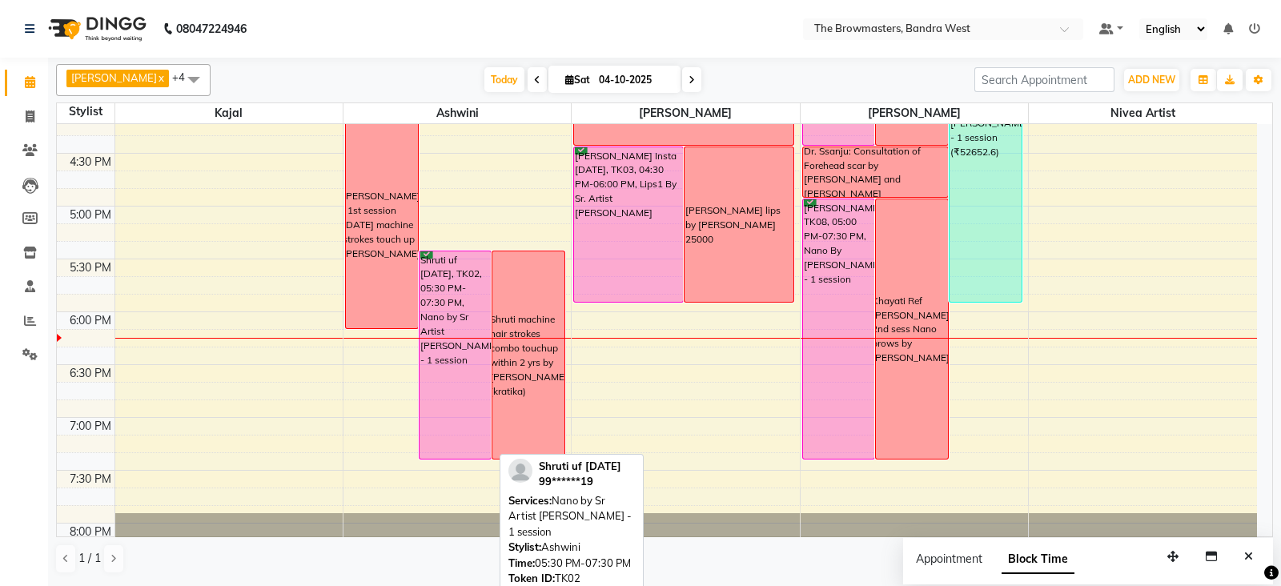
scroll to position [869, 0]
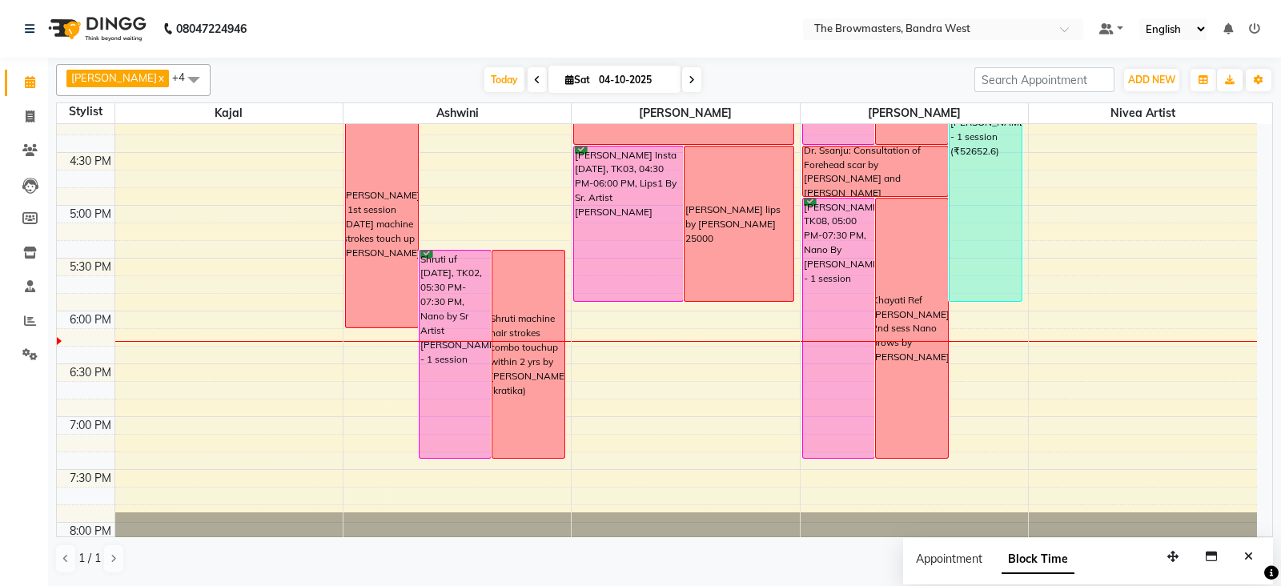
click at [688, 76] on span at bounding box center [691, 79] width 19 height 25
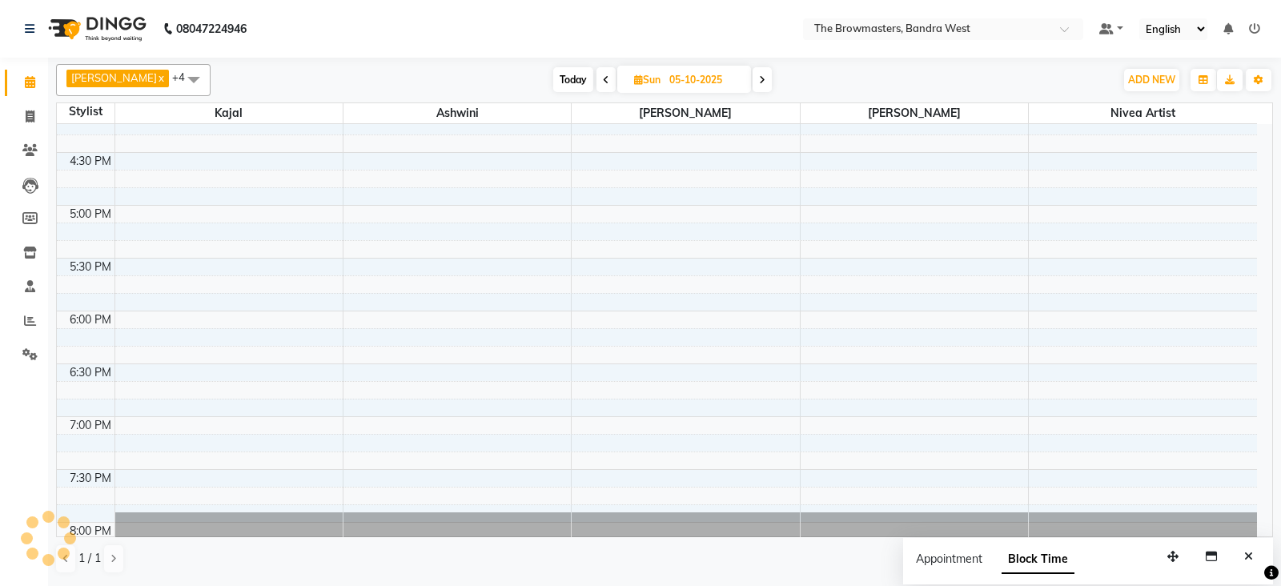
scroll to position [950, 0]
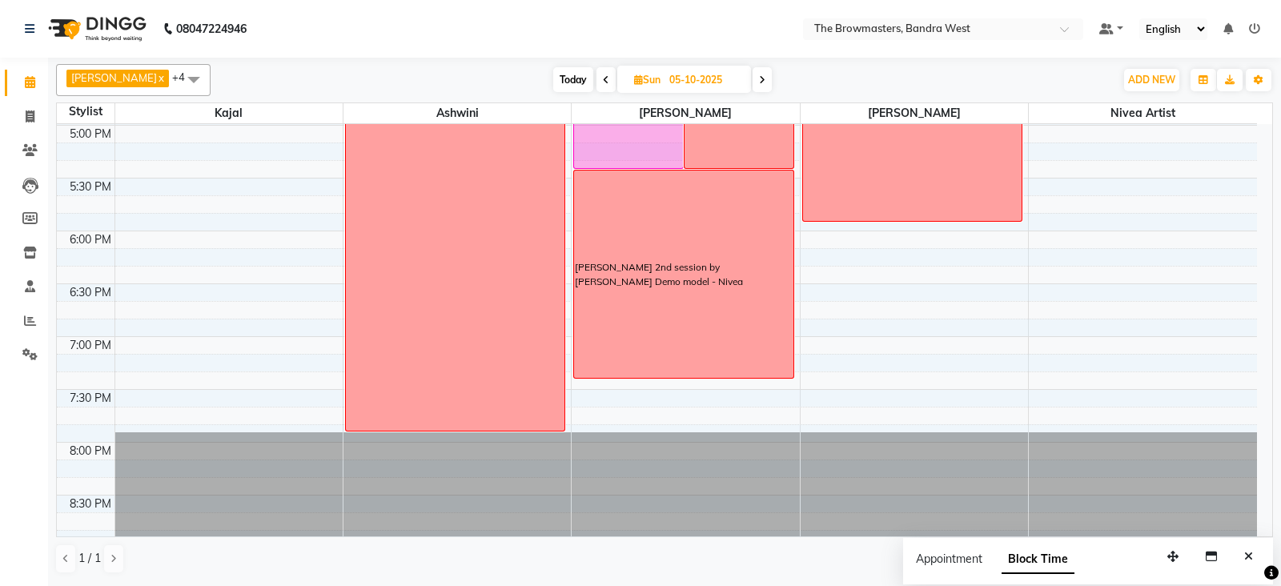
click at [765, 78] on icon at bounding box center [762, 80] width 6 height 10
type input "[DATE]"
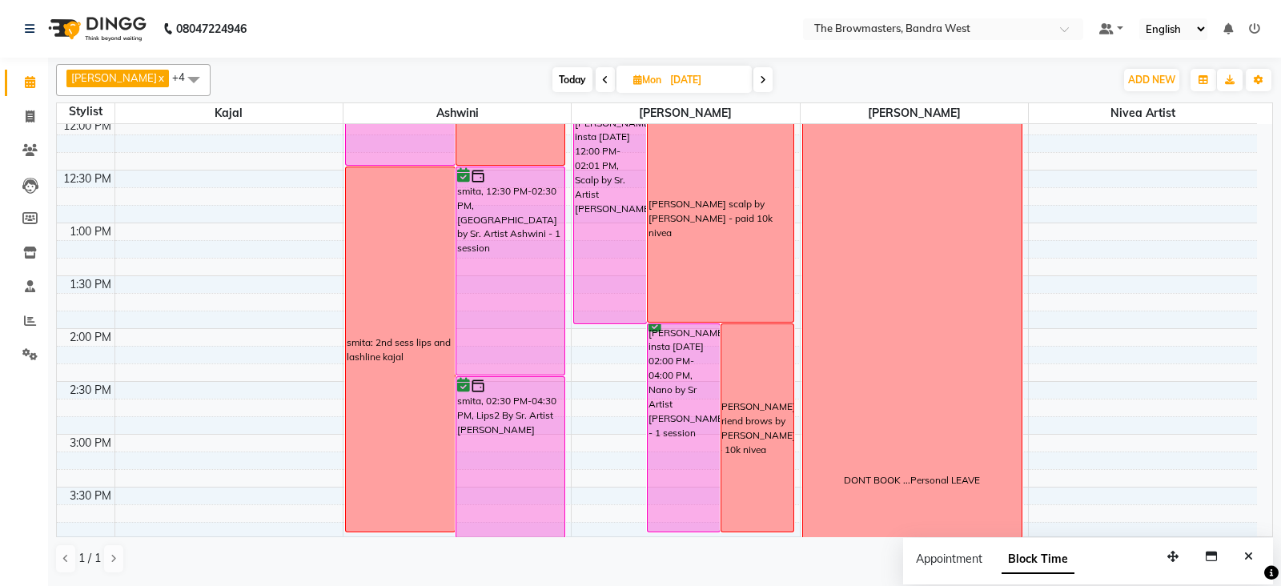
scroll to position [432, 0]
click at [636, 77] on icon at bounding box center [637, 79] width 9 height 10
select select "10"
select select "2025"
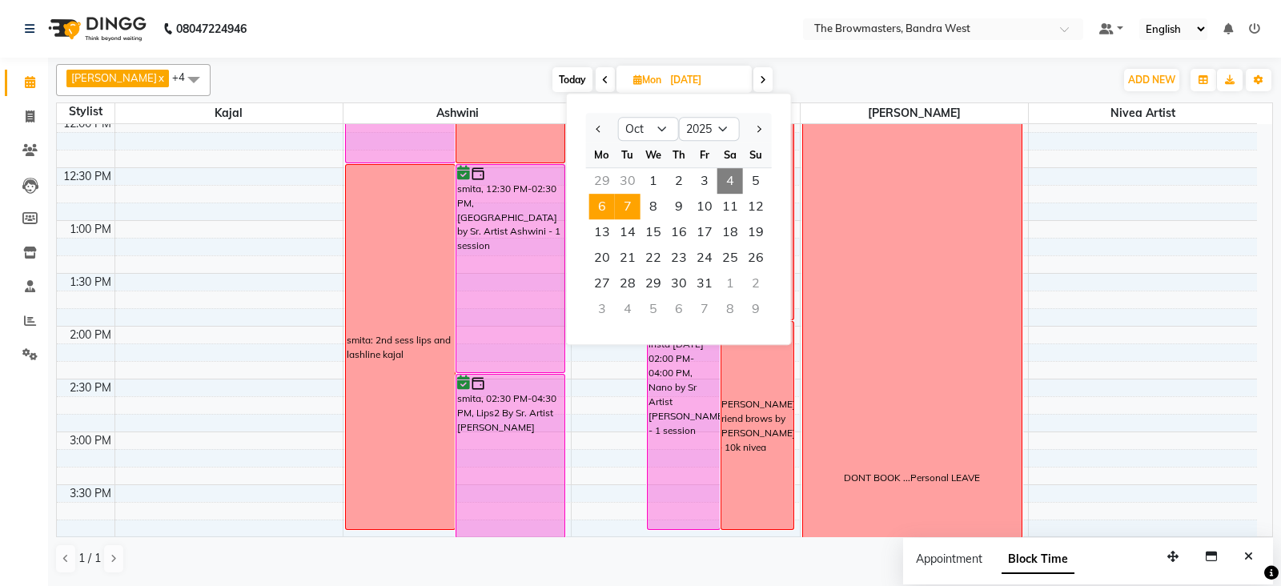
click at [627, 204] on span "7" at bounding box center [628, 207] width 26 height 26
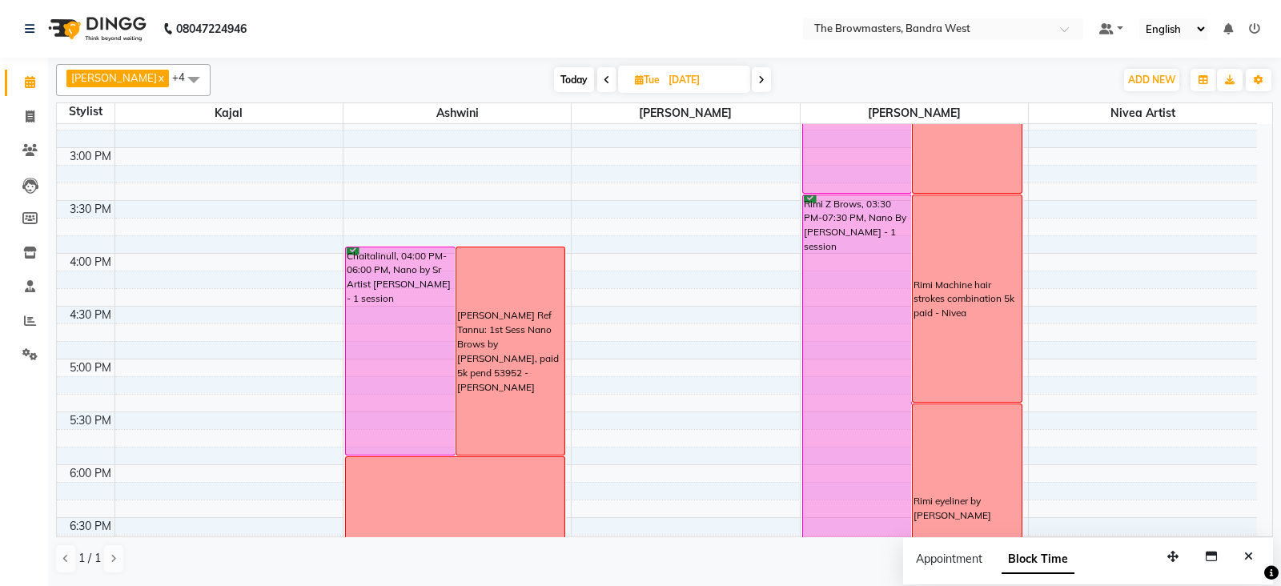
scroll to position [768, 0]
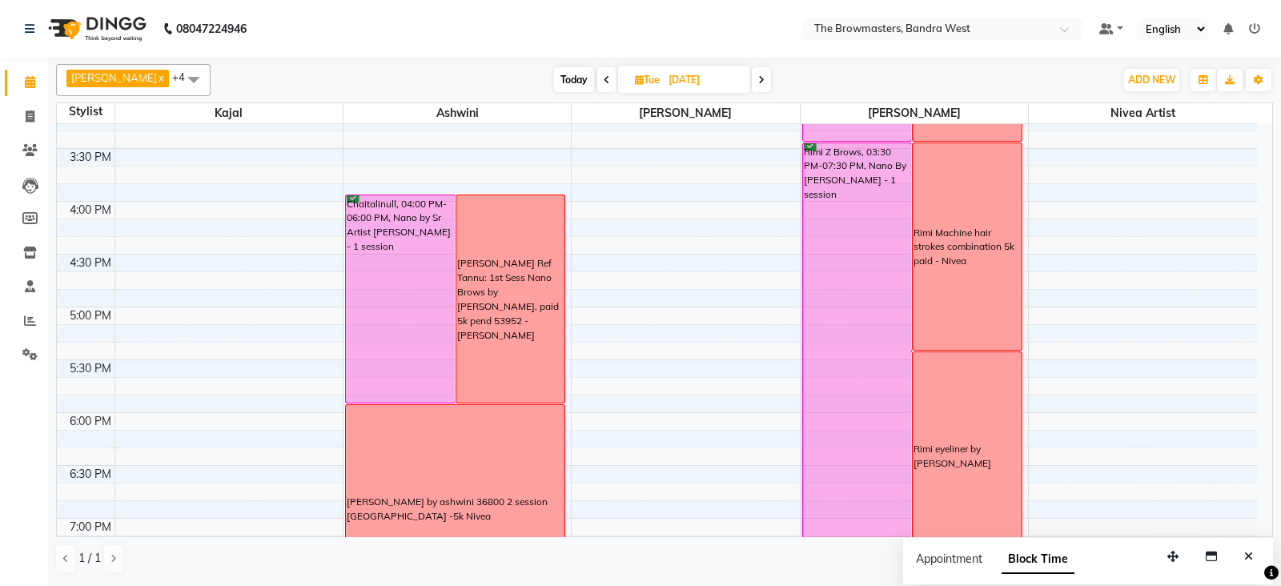
click at [765, 75] on icon at bounding box center [761, 80] width 6 height 10
type input "[DATE]"
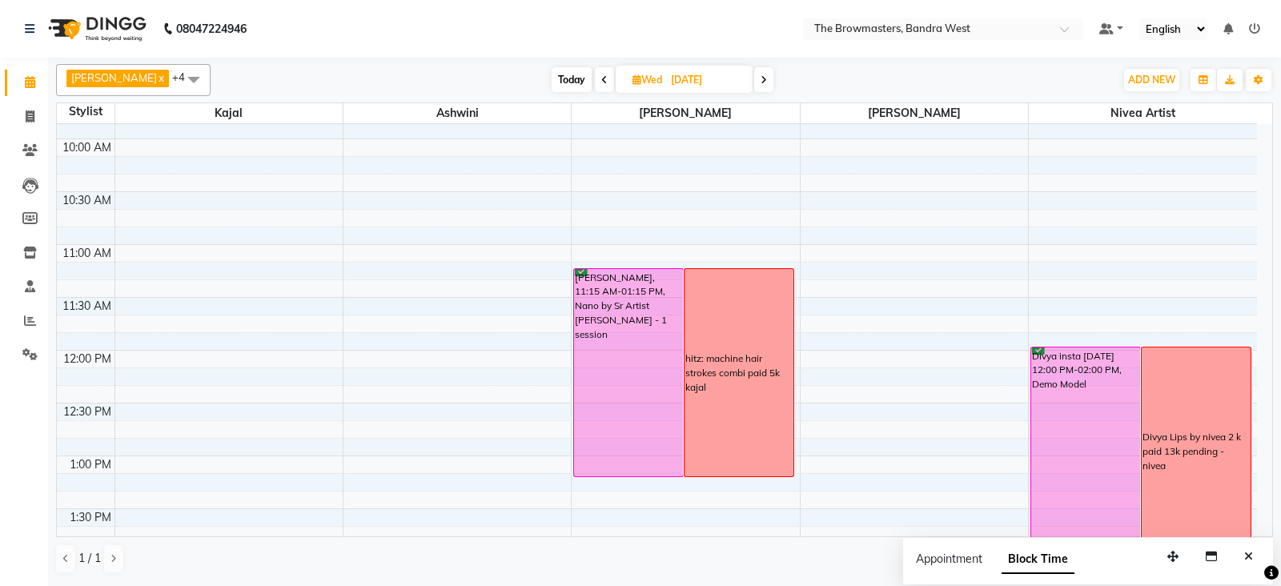
scroll to position [194, 0]
